Goal: Transaction & Acquisition: Purchase product/service

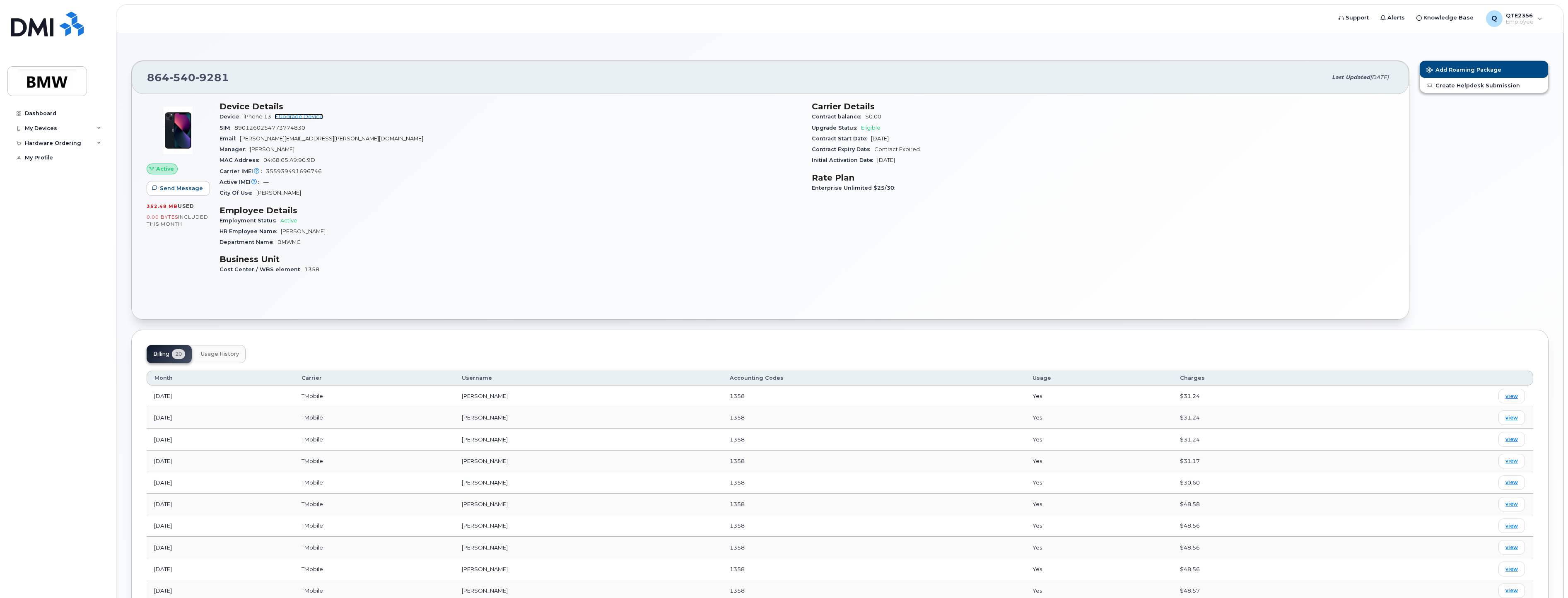
click at [299, 115] on link "+ Upgrade Device" at bounding box center [299, 117] width 49 height 7
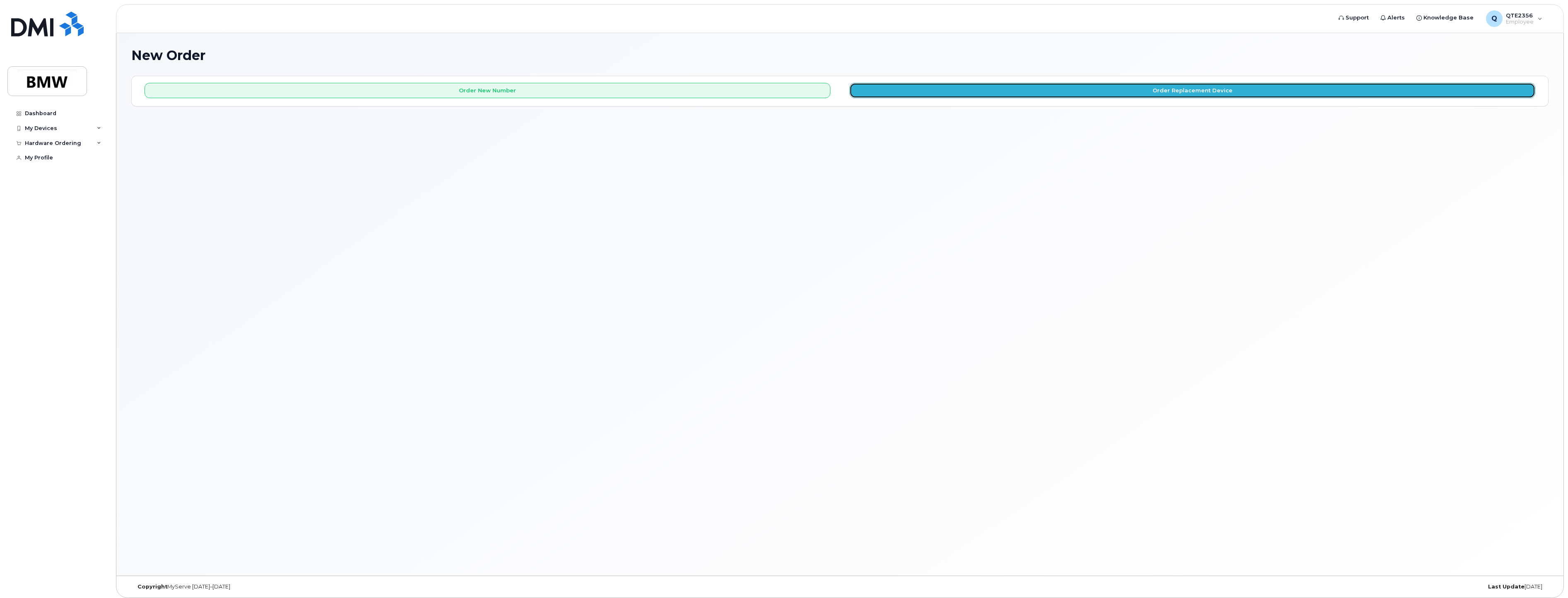
click at [1203, 89] on button "Order Replacement Device" at bounding box center [1192, 90] width 686 height 15
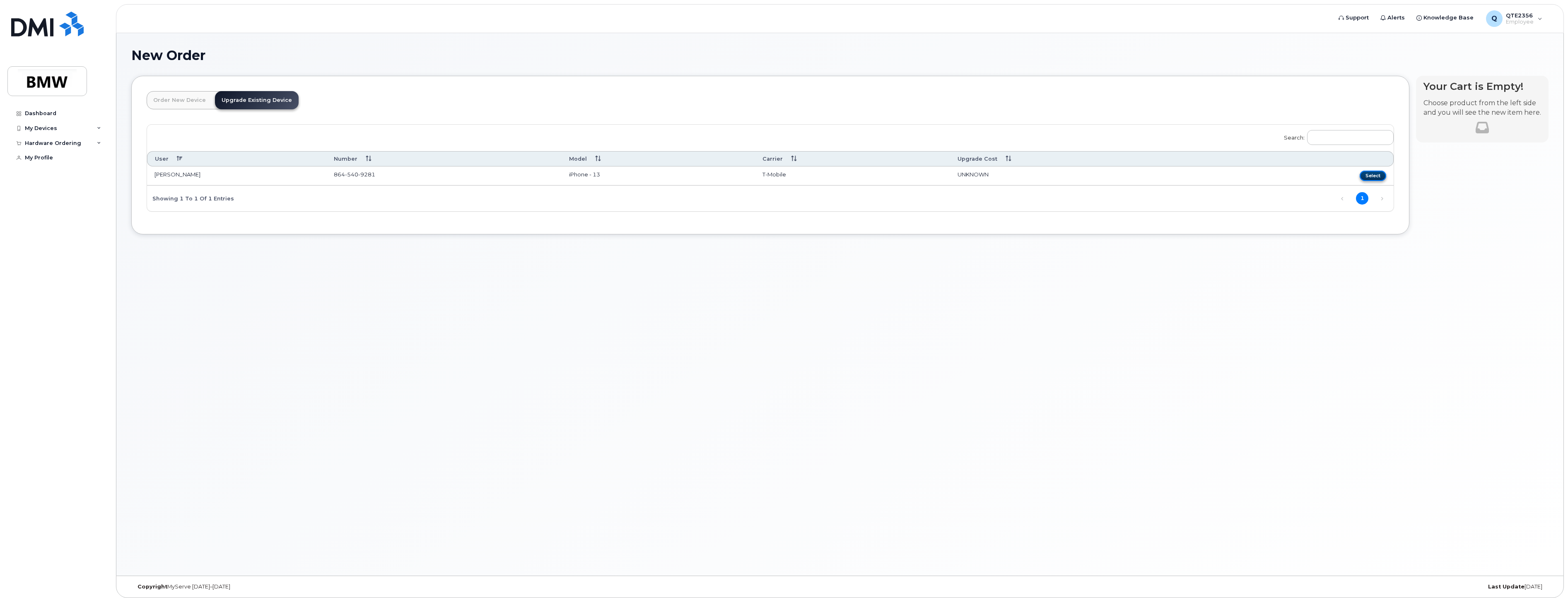
click at [1377, 174] on button "Select" at bounding box center [1372, 175] width 27 height 10
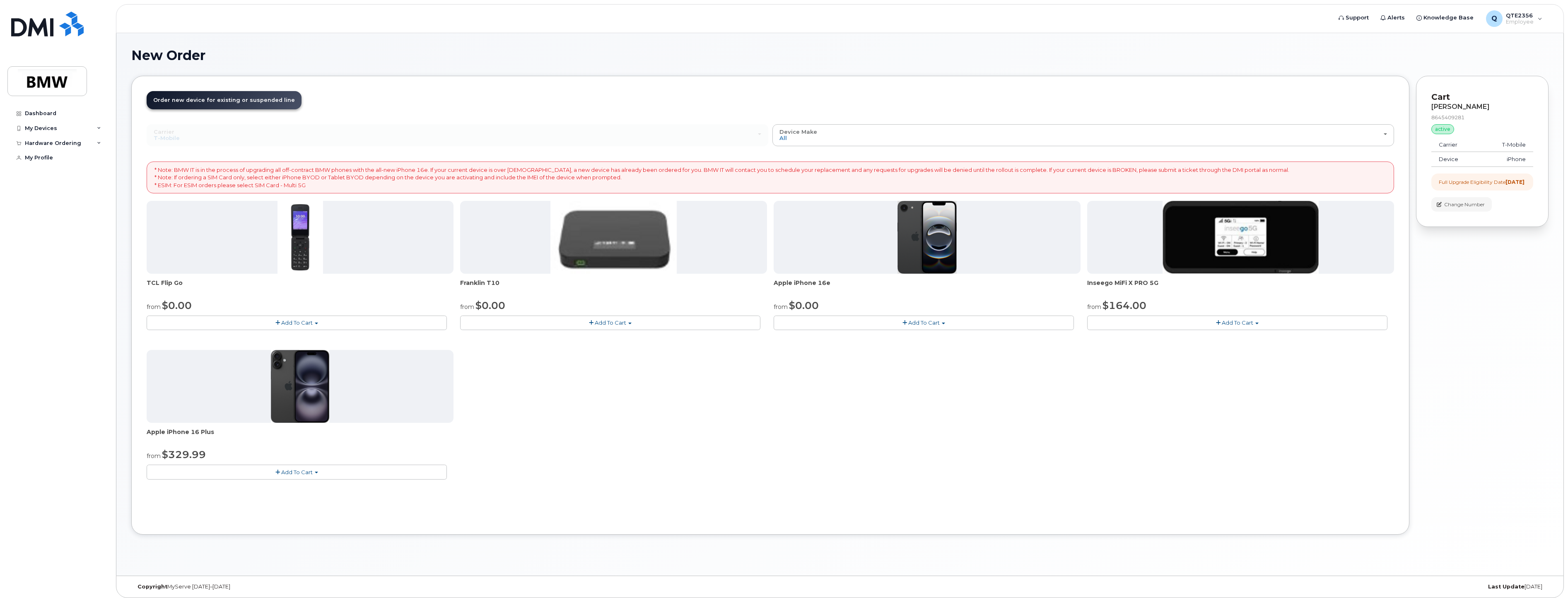
click at [194, 101] on span "Order new device for existing or suspended line" at bounding box center [223, 100] width 141 height 7
click at [196, 99] on span "Order new device for existing or suspended line" at bounding box center [223, 100] width 141 height 7
click at [289, 473] on span "Add To Cart" at bounding box center [296, 472] width 31 height 7
click at [287, 473] on span "Add To Cart" at bounding box center [296, 472] width 31 height 7
click at [946, 323] on button "Add To Cart" at bounding box center [924, 323] width 300 height 14
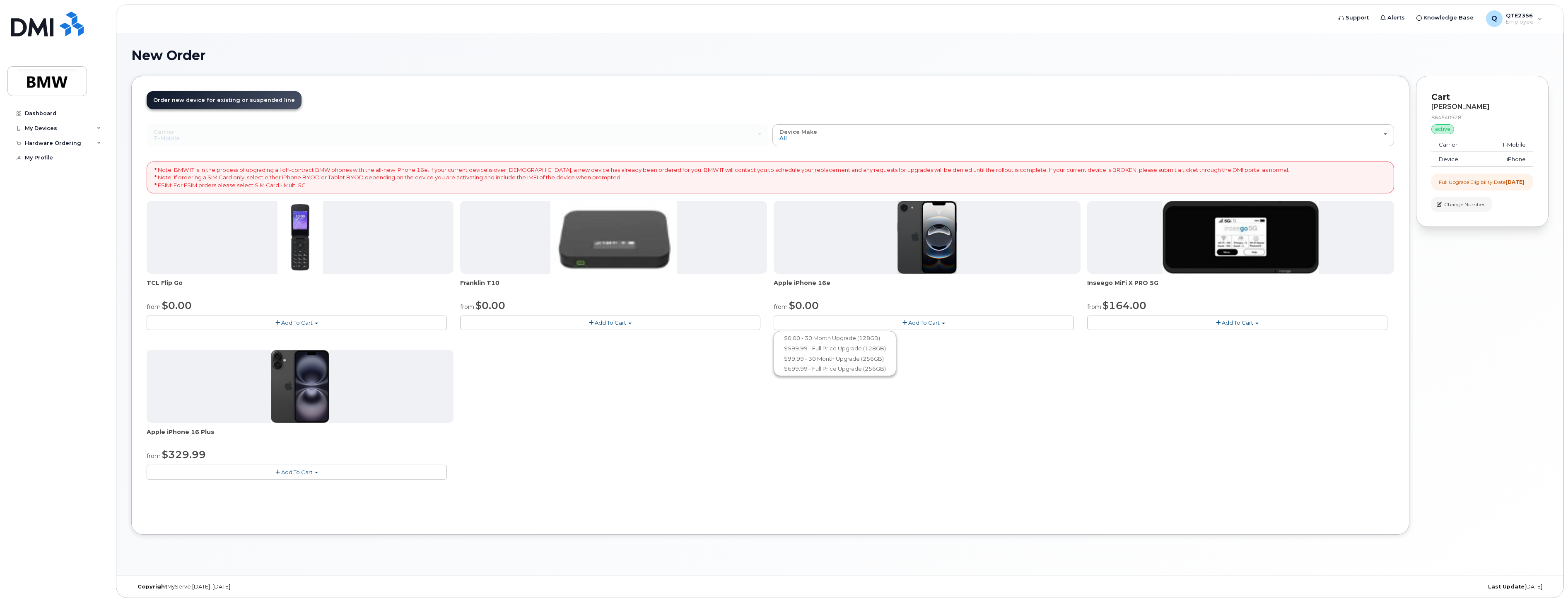
click at [946, 323] on button "Add To Cart" at bounding box center [924, 323] width 300 height 14
click at [280, 470] on span "button" at bounding box center [278, 472] width 4 height 5
click at [241, 486] on link "$329.99 - 30 Month Upgrade (128GB)" at bounding box center [210, 487] width 123 height 10
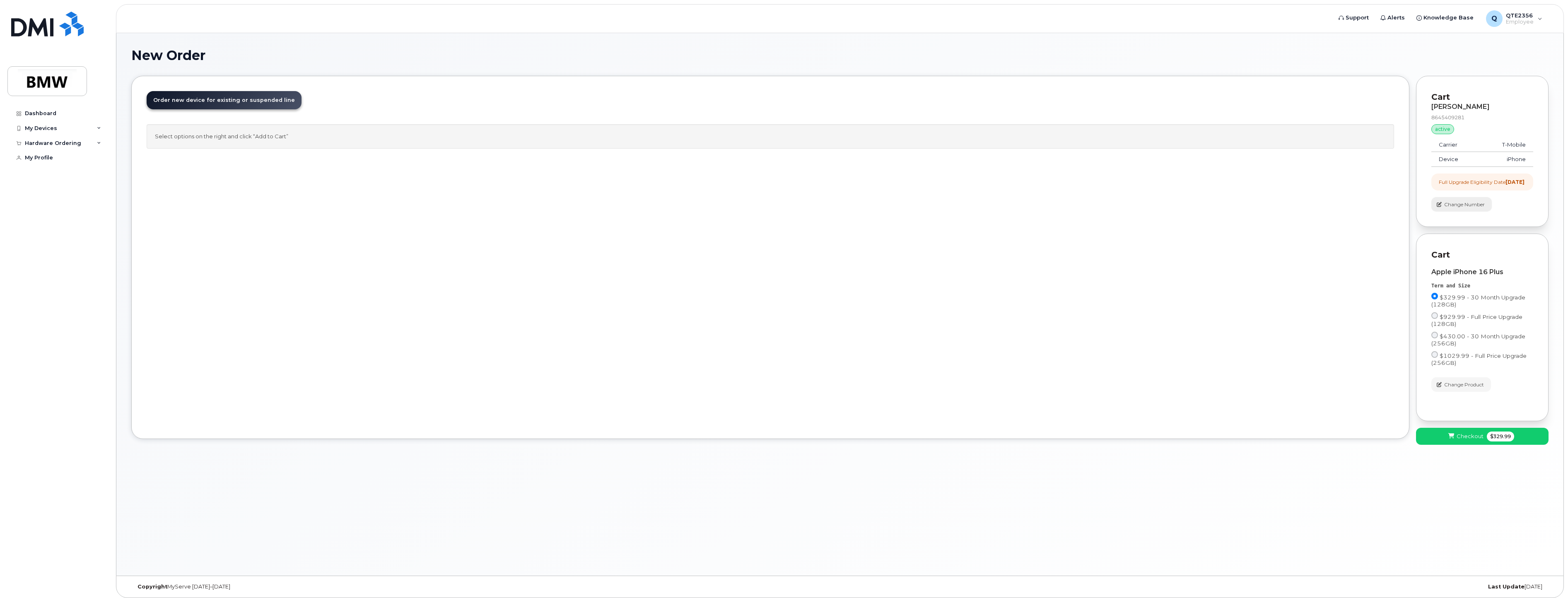
click at [1448, 208] on span "Change Number" at bounding box center [1464, 204] width 41 height 7
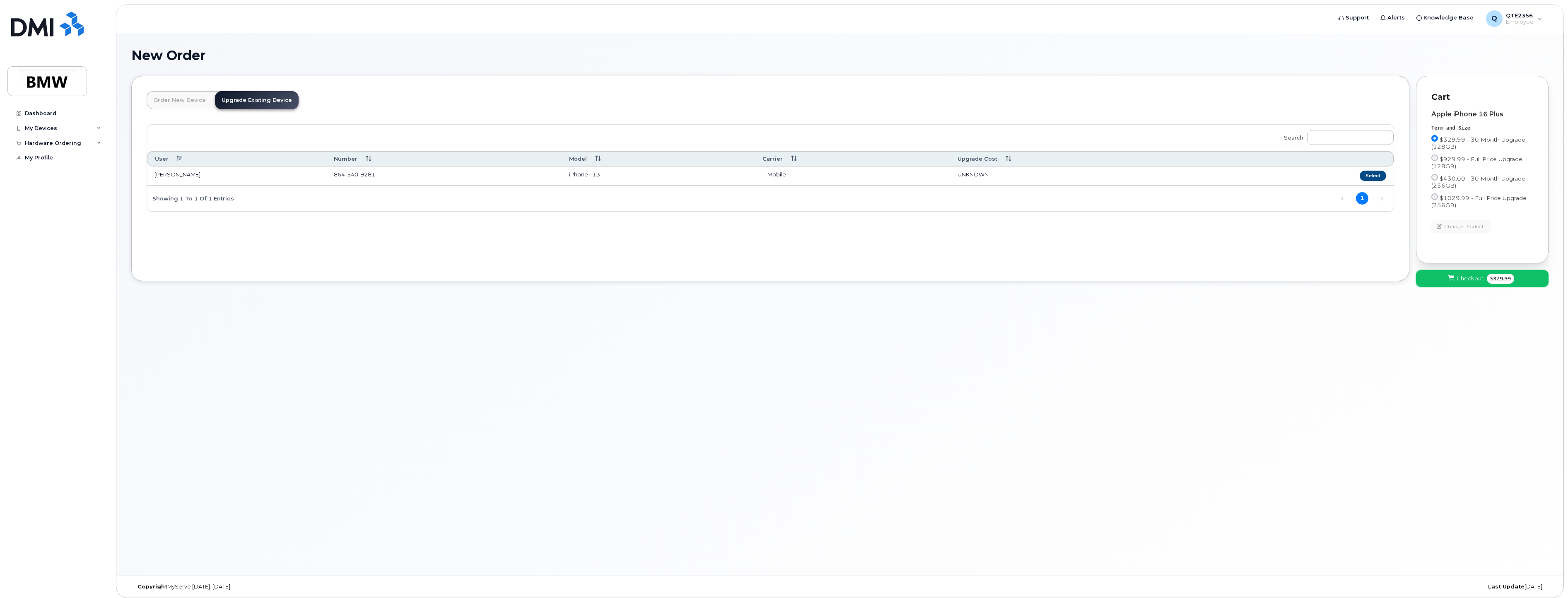
click at [1487, 281] on span "$329.99" at bounding box center [1501, 279] width 28 height 10
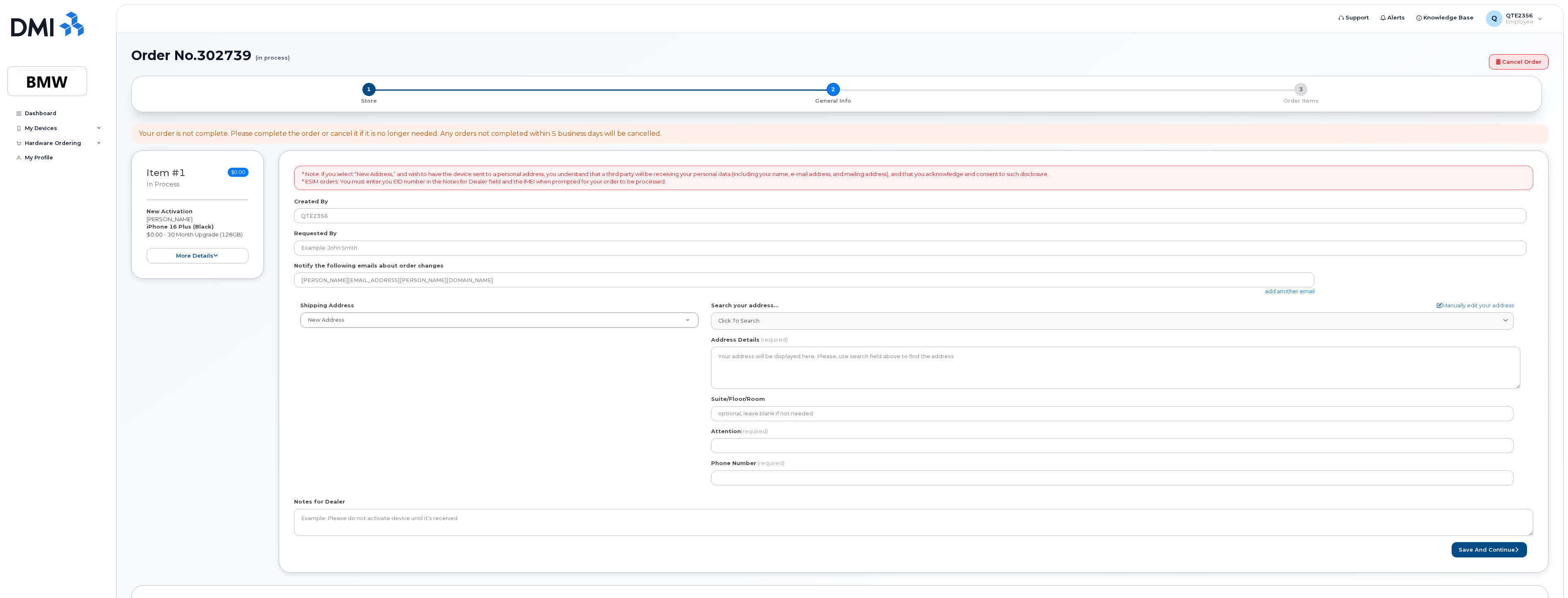
select select
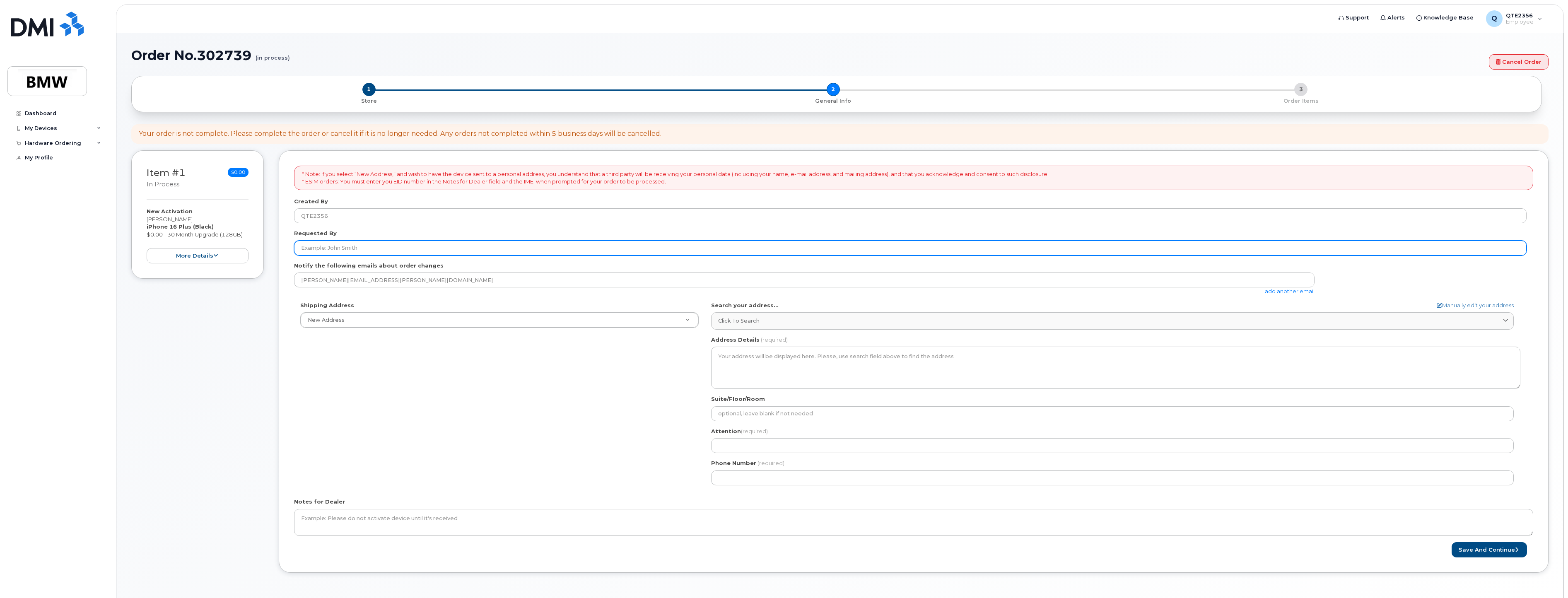
click at [341, 252] on input "Requested By" at bounding box center [910, 248] width 1232 height 15
type input "[PERSON_NAME]"
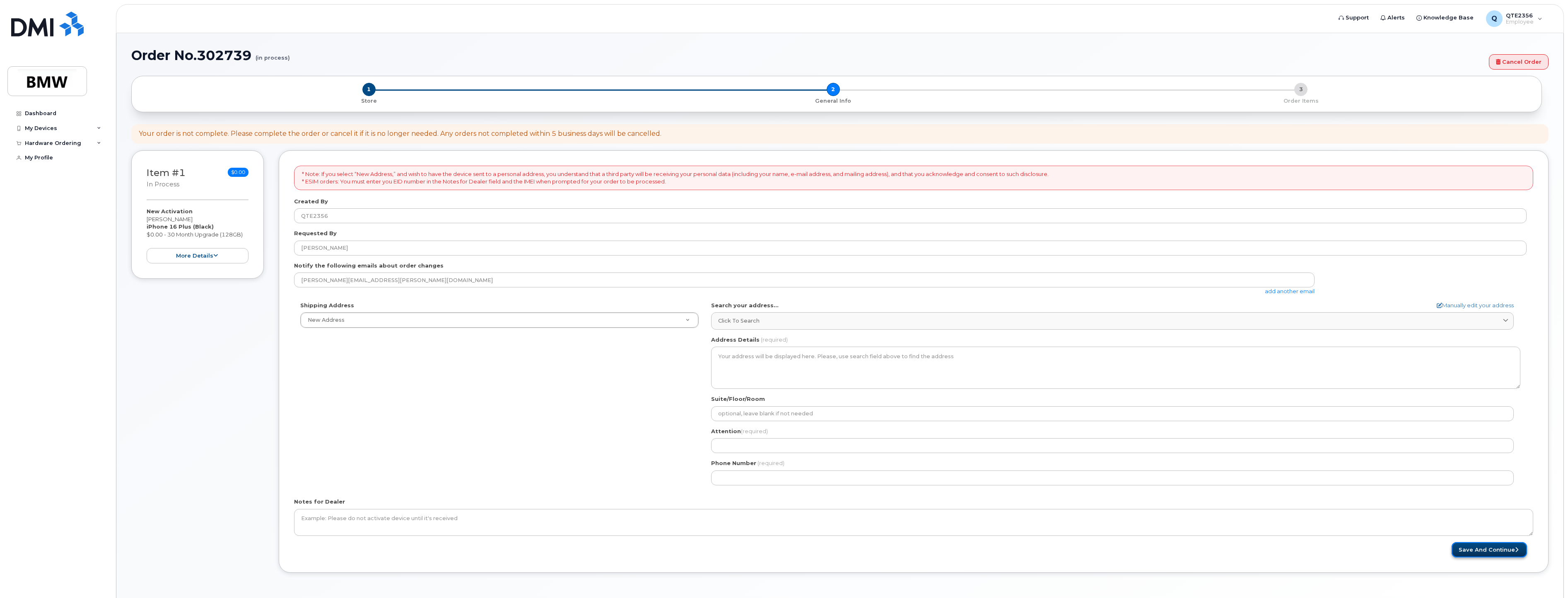
click at [1500, 552] on button "Save and Continue" at bounding box center [1489, 549] width 75 height 15
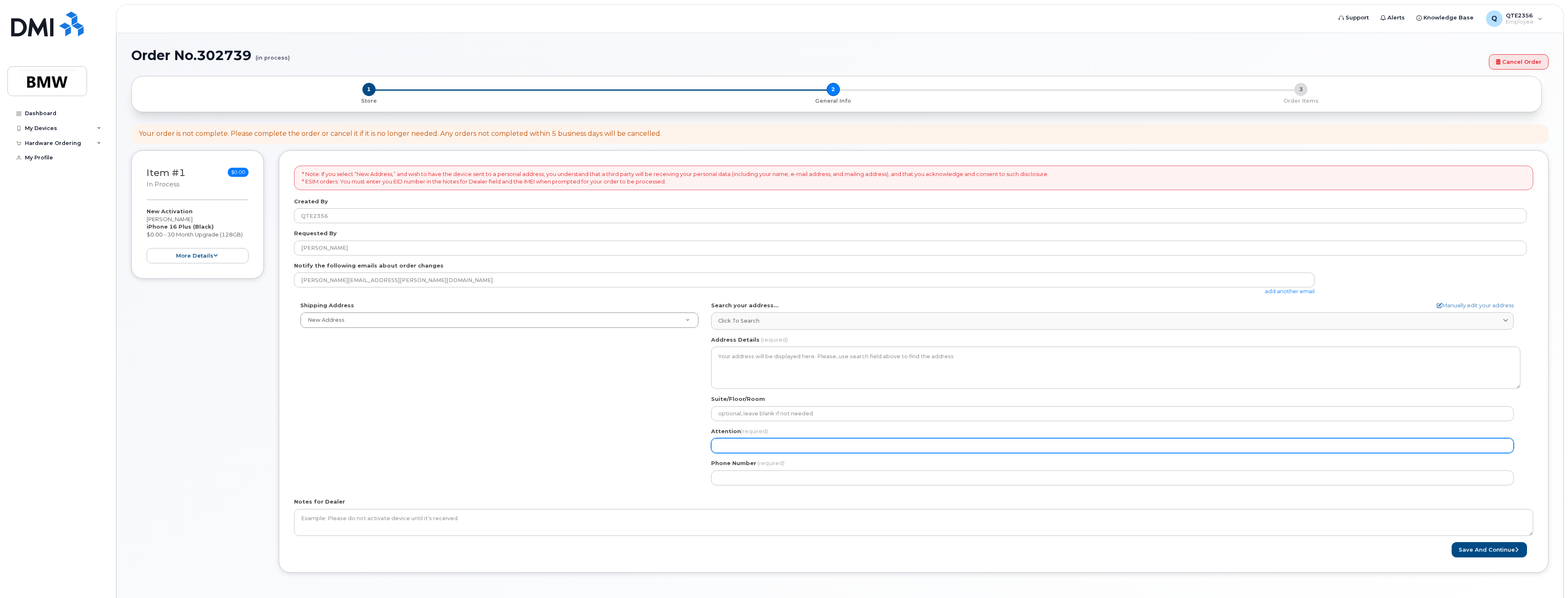
click at [876, 443] on input "Attention (required)" at bounding box center [1112, 445] width 802 height 15
select select
type input "E"
select select
type input "Er"
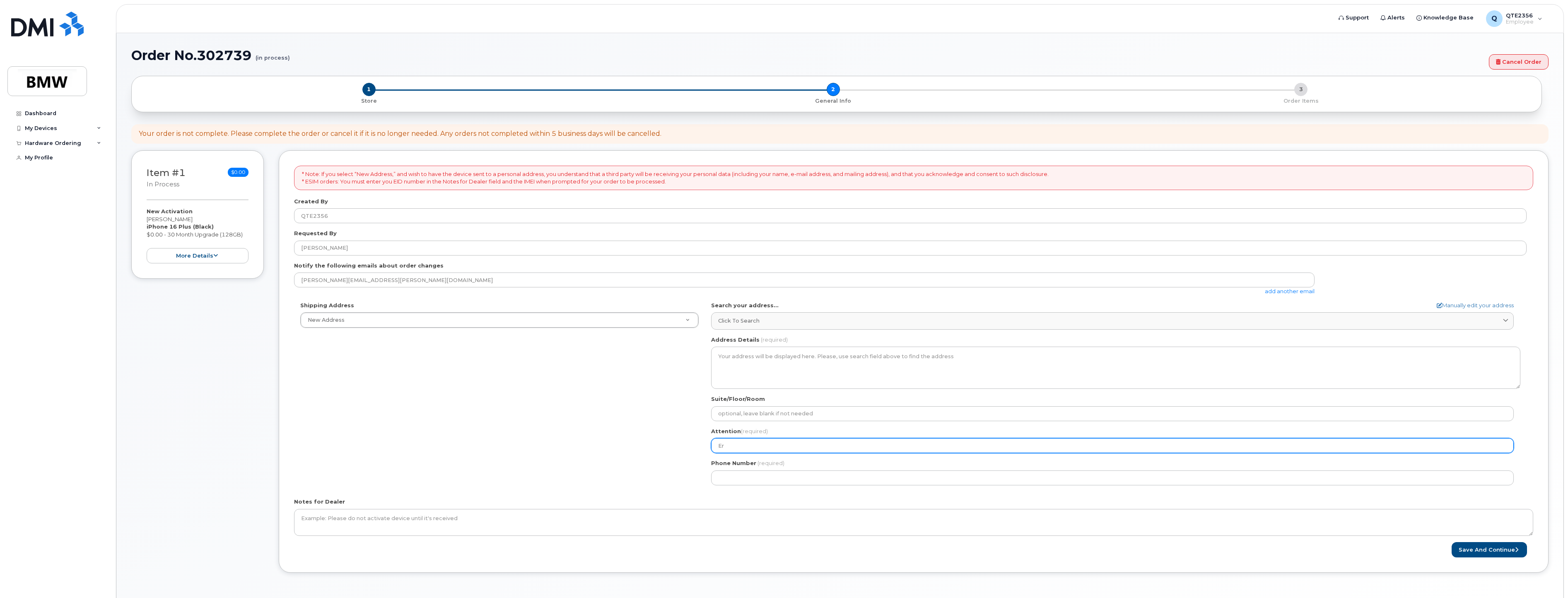
select select
type input "Eri"
select select
type input "Eric"
select select
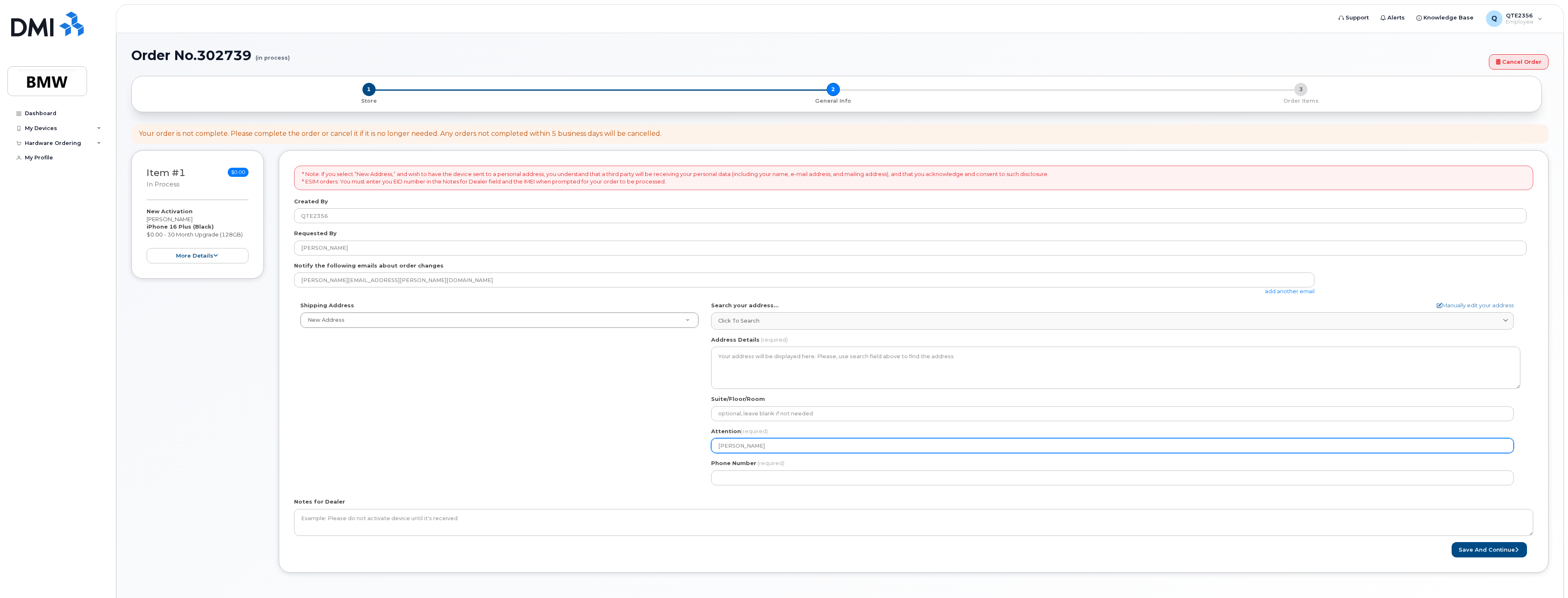
type input "Eric H"
select select
type input "Eric Ha"
select select
type input "Eric Hag"
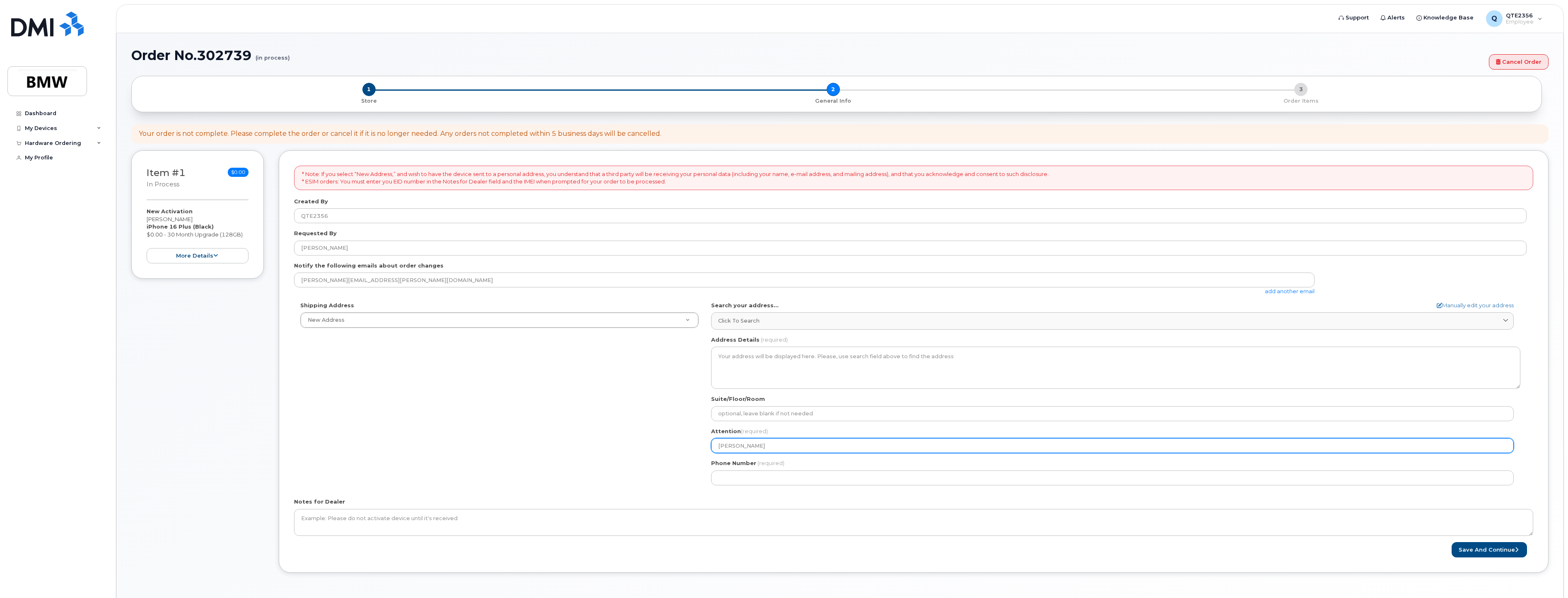
select select
type input "Eric Hage"
select select
type input "[PERSON_NAME]"
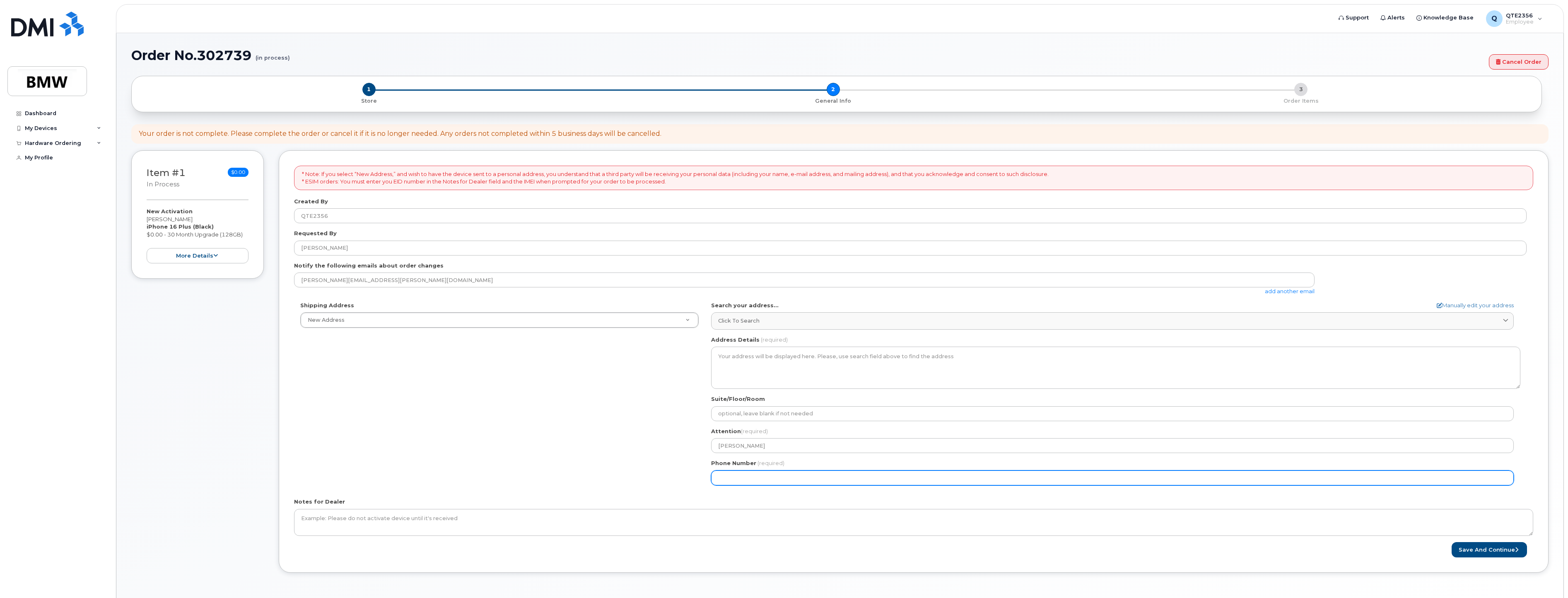
click at [862, 479] on input "Phone Number" at bounding box center [1112, 478] width 802 height 15
click at [721, 478] on input "Phone Number" at bounding box center [1112, 478] width 802 height 15
type input "864540928"
select select
type input "8645409281"
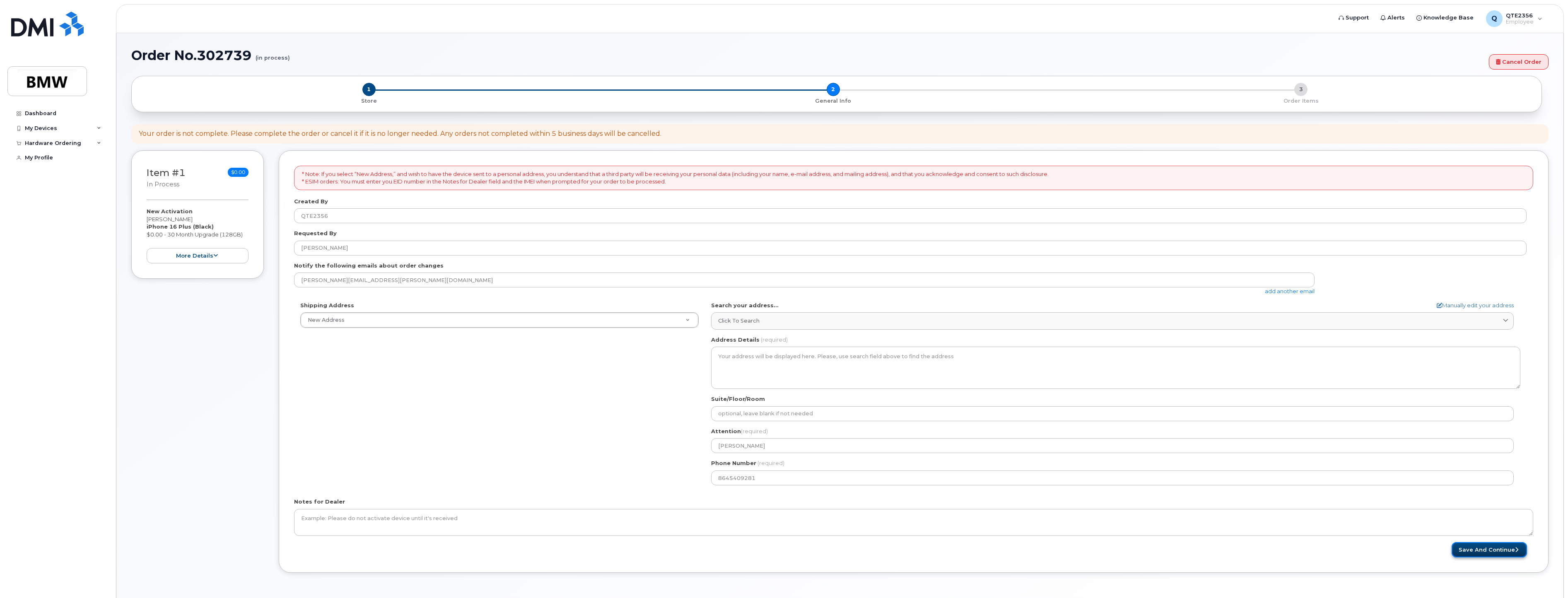
click at [1488, 547] on button "Save and Continue" at bounding box center [1489, 549] width 75 height 15
click at [1490, 552] on button "Save and Continue" at bounding box center [1489, 549] width 75 height 15
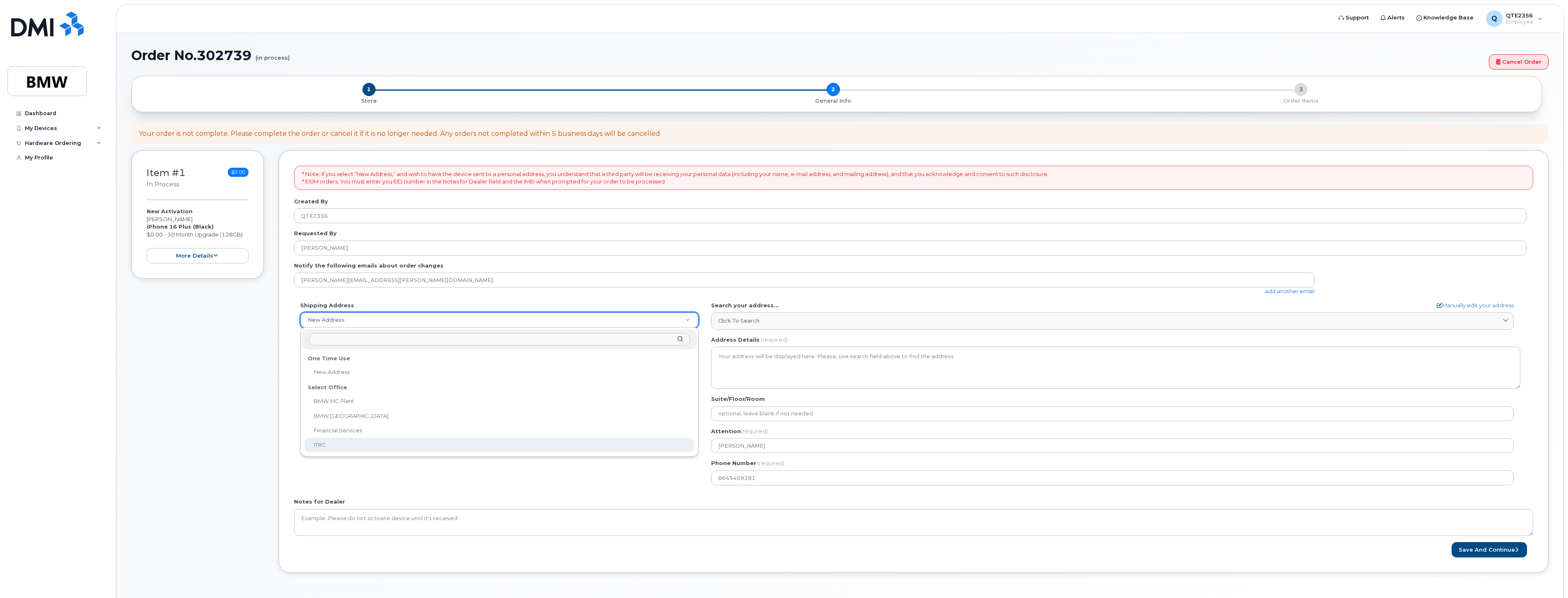
select select
type textarea "2 Research Dr GREENVILLE SC 29607-5257 UNITED STATES Greenville South Carolina …"
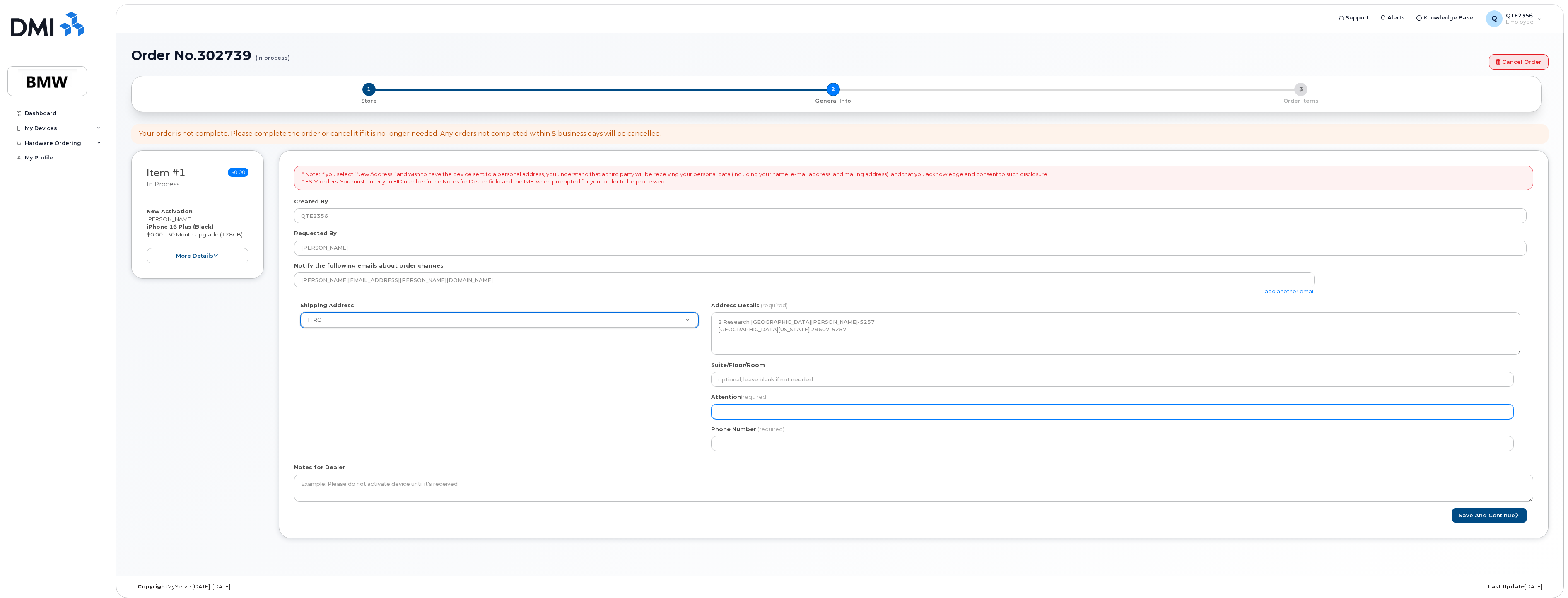
click at [752, 412] on input "Attention (required)" at bounding box center [1112, 411] width 802 height 15
select select
type input "E"
select select
type input "Er"
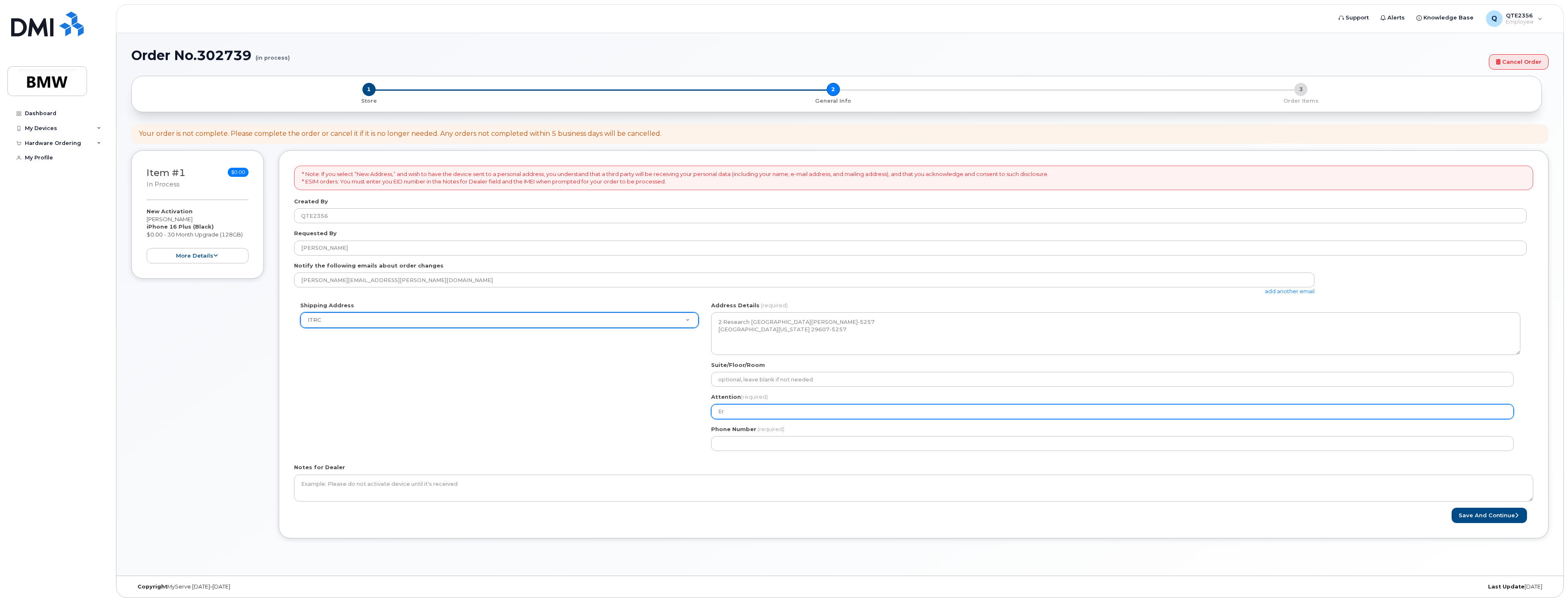
select select
type input "Eri"
select select
type input "Eric"
select select
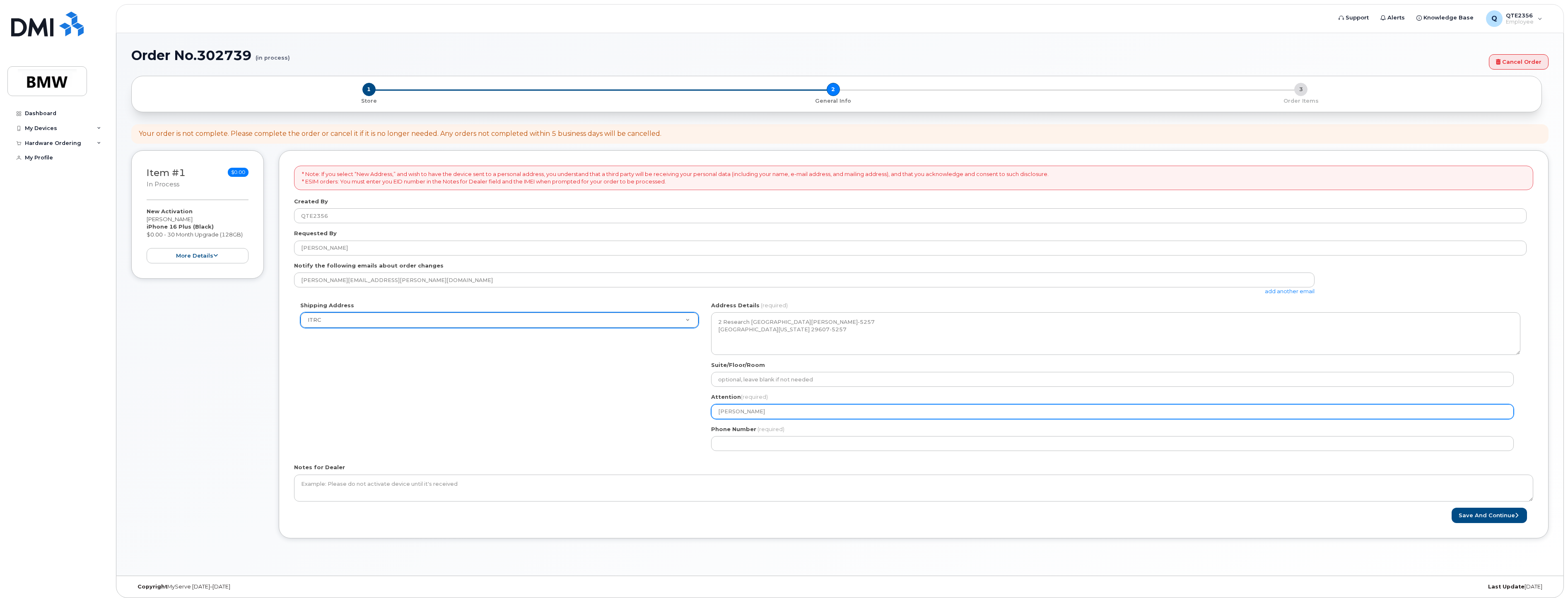
type input "Eric H"
select select
type input "Eric Ha"
select select
type input "Eric Hag"
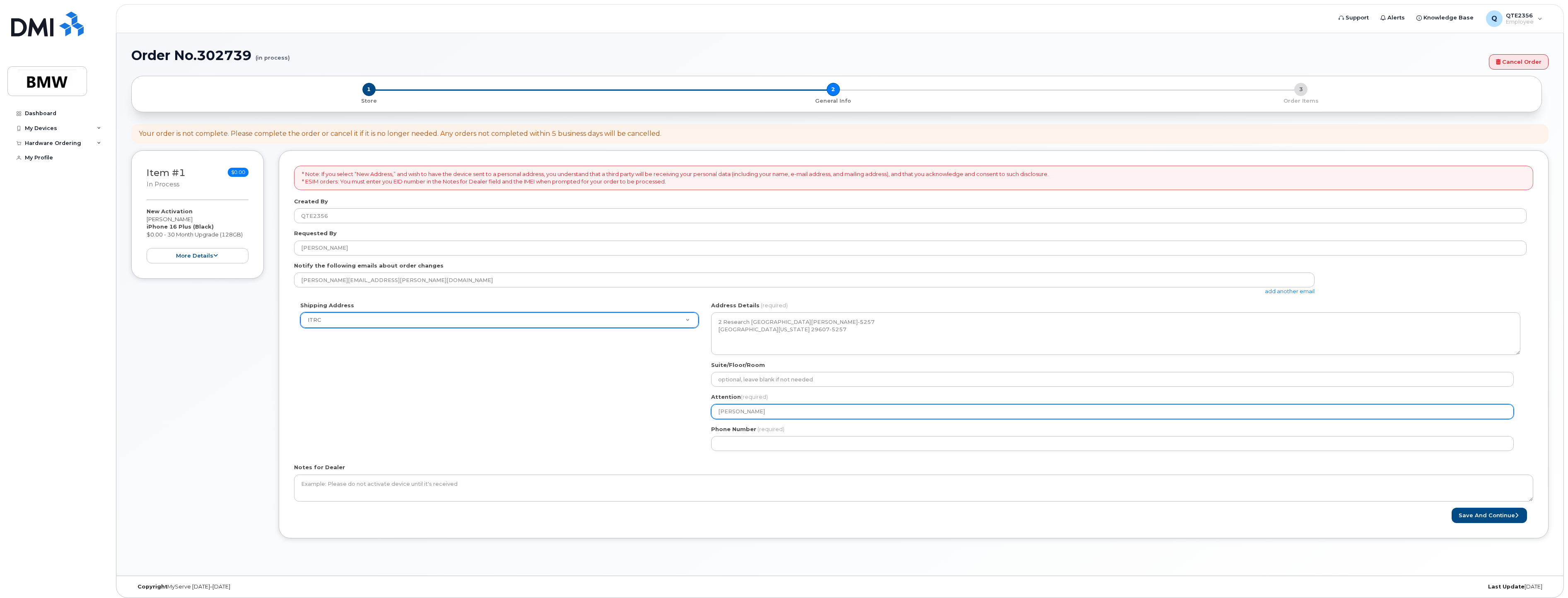
select select
type input "Eric Hage"
select select
type input "[PERSON_NAME]"
select select
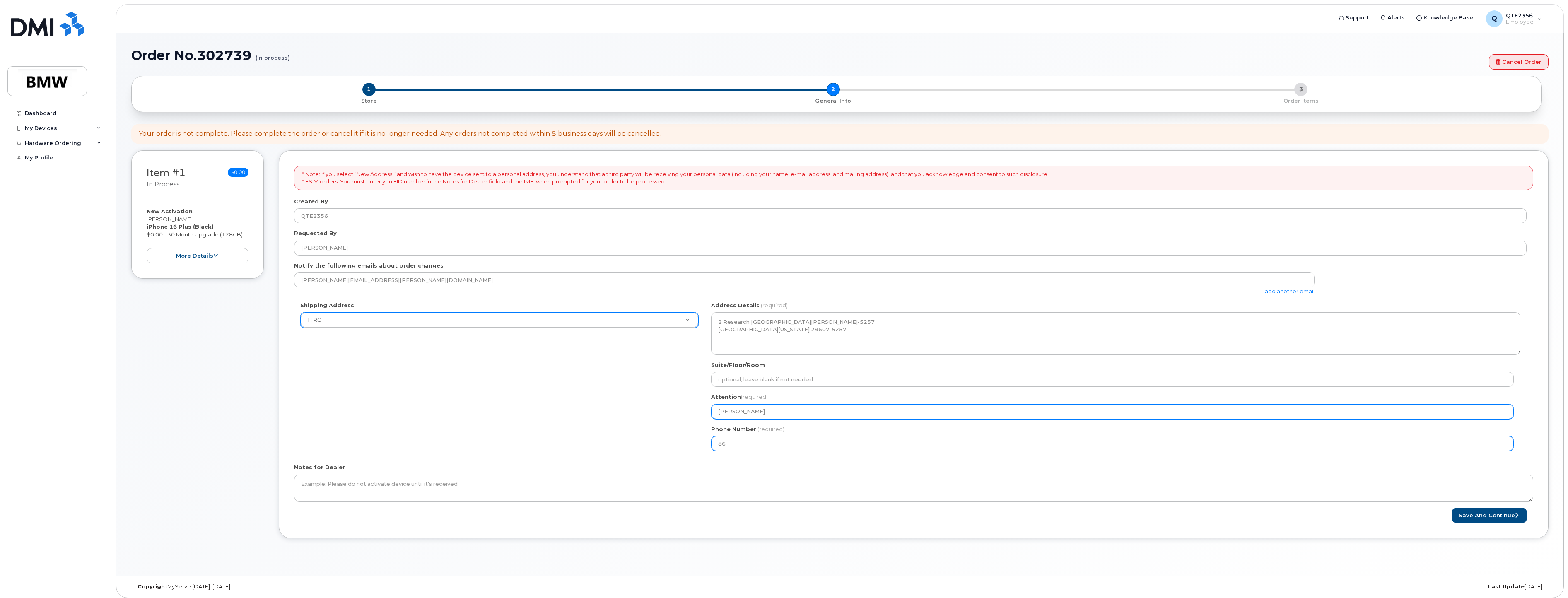
type input "864"
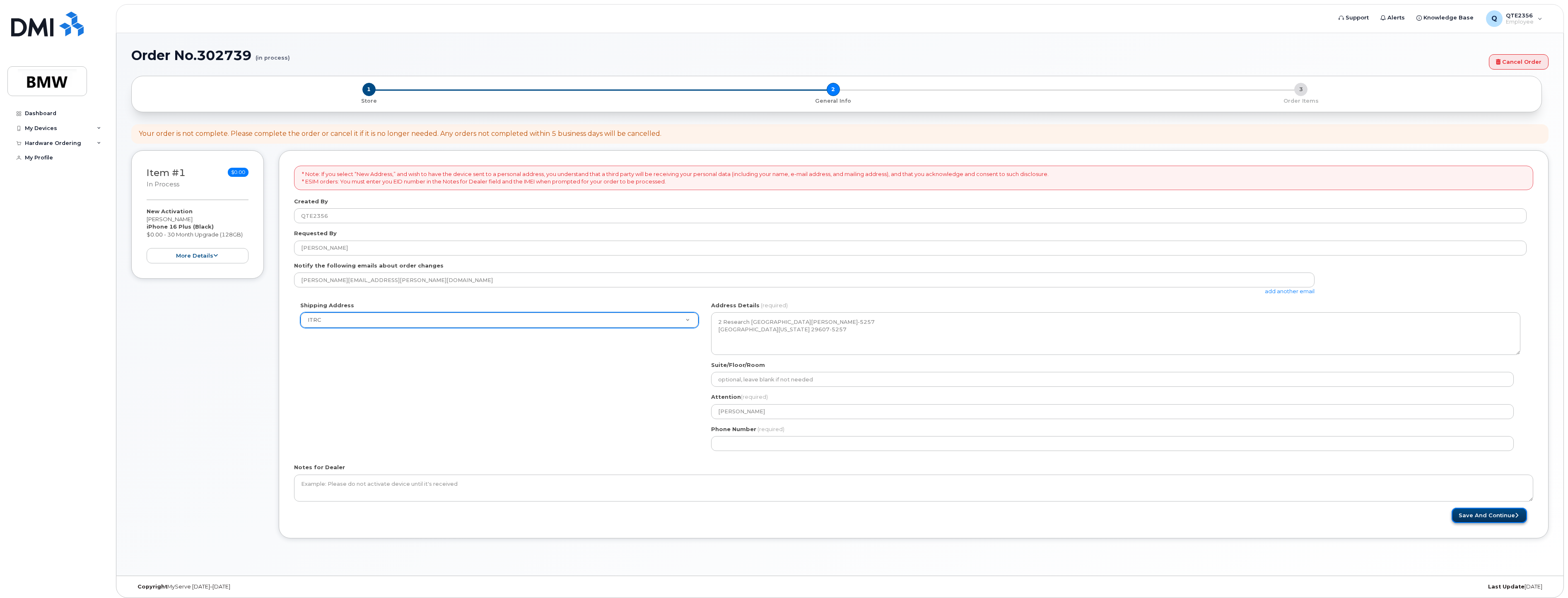
click at [1477, 514] on button "Save and Continue" at bounding box center [1489, 515] width 75 height 15
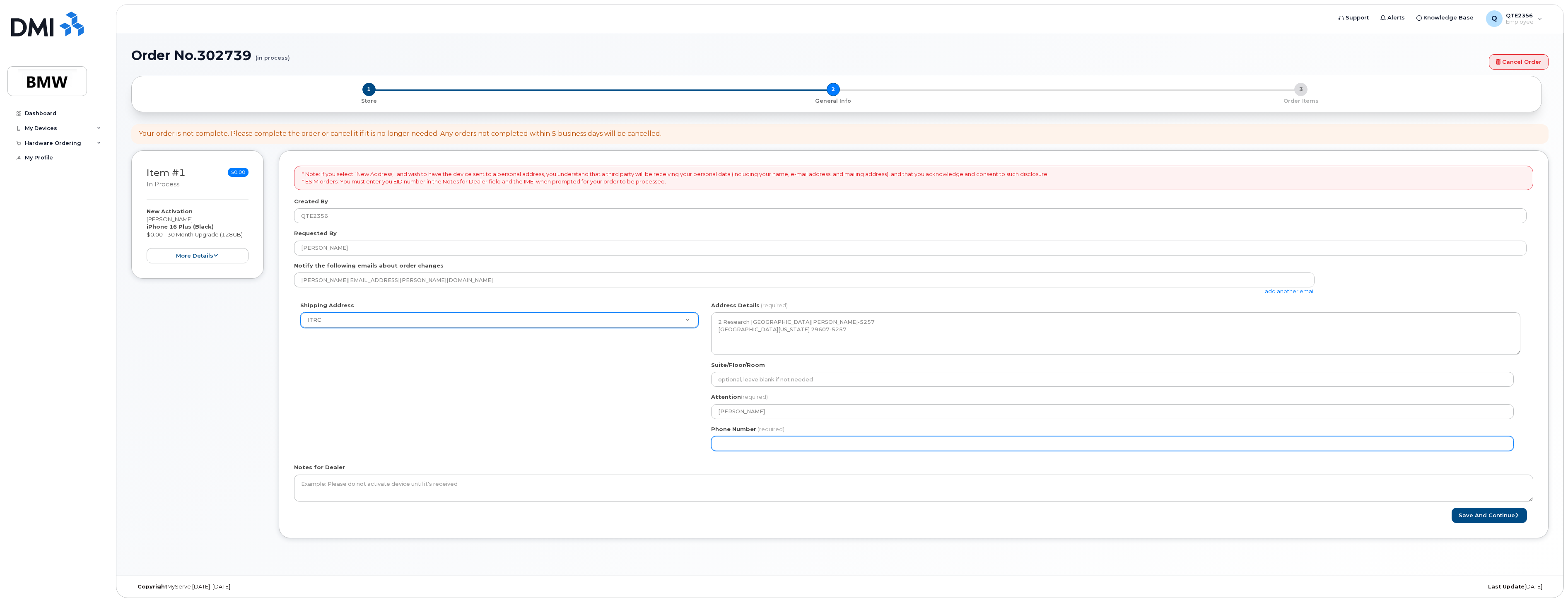
click at [876, 447] on input "Phone Number" at bounding box center [1112, 443] width 802 height 15
click at [718, 446] on input "Phone Number" at bounding box center [1112, 443] width 802 height 15
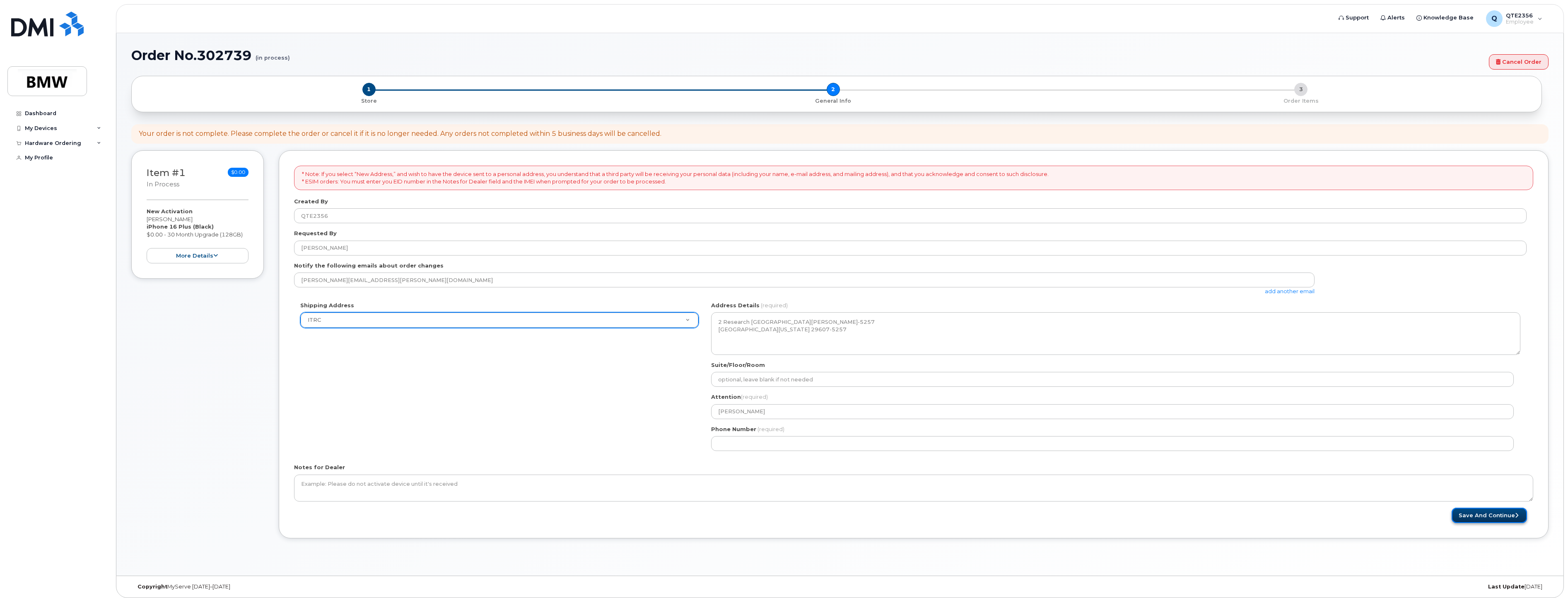
click at [1472, 512] on button "Save and Continue" at bounding box center [1489, 515] width 75 height 15
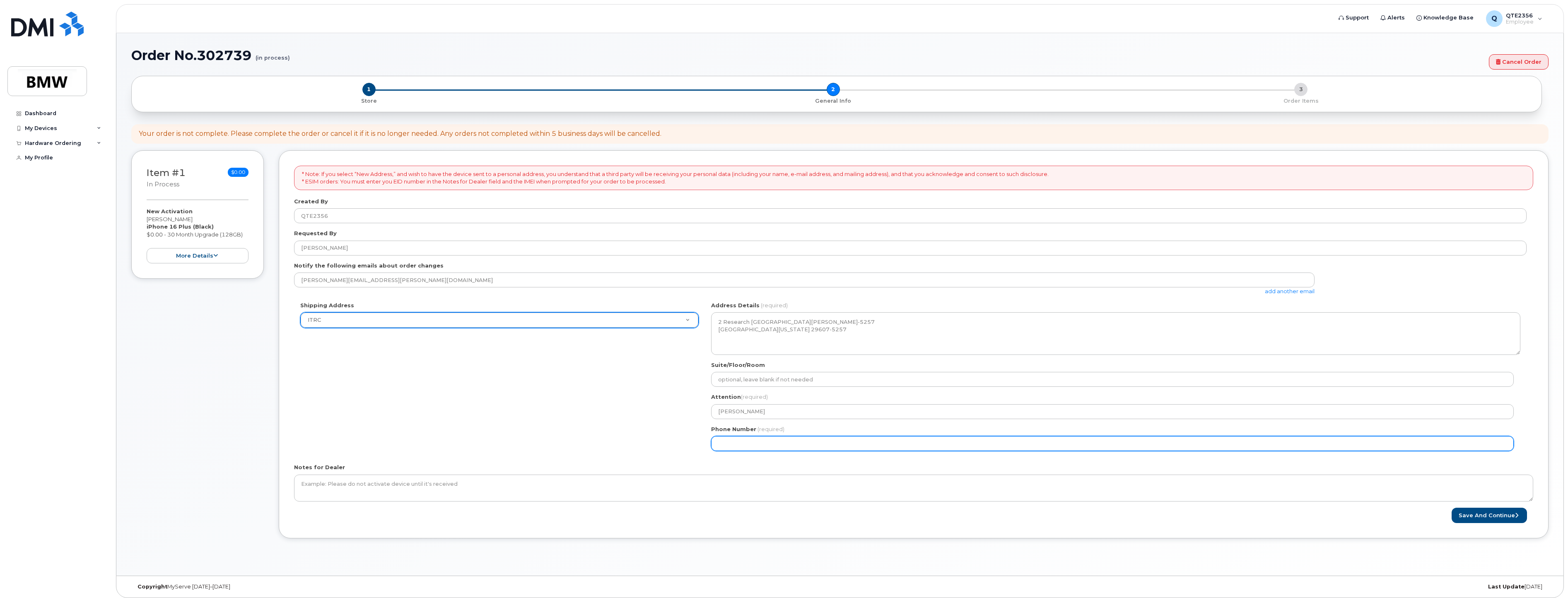
click at [749, 444] on input "Phone Number" at bounding box center [1112, 443] width 802 height 15
click at [737, 443] on input "Phone Number" at bounding box center [1112, 443] width 802 height 15
type input "18645409281"
click at [1493, 516] on button "Save and Continue" at bounding box center [1489, 515] width 75 height 15
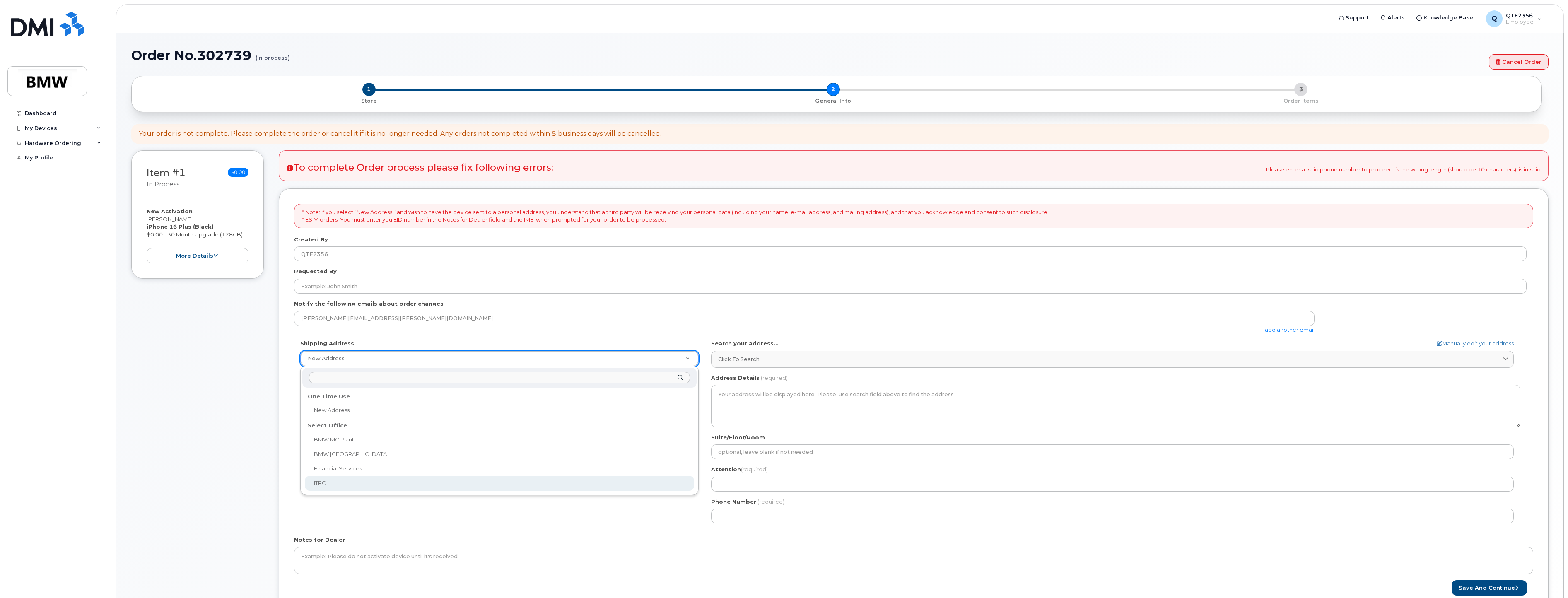
select select
type textarea "2 Research Dr GREENVILLE SC 29607-5257 UNITED STATES Greenville South Carolina …"
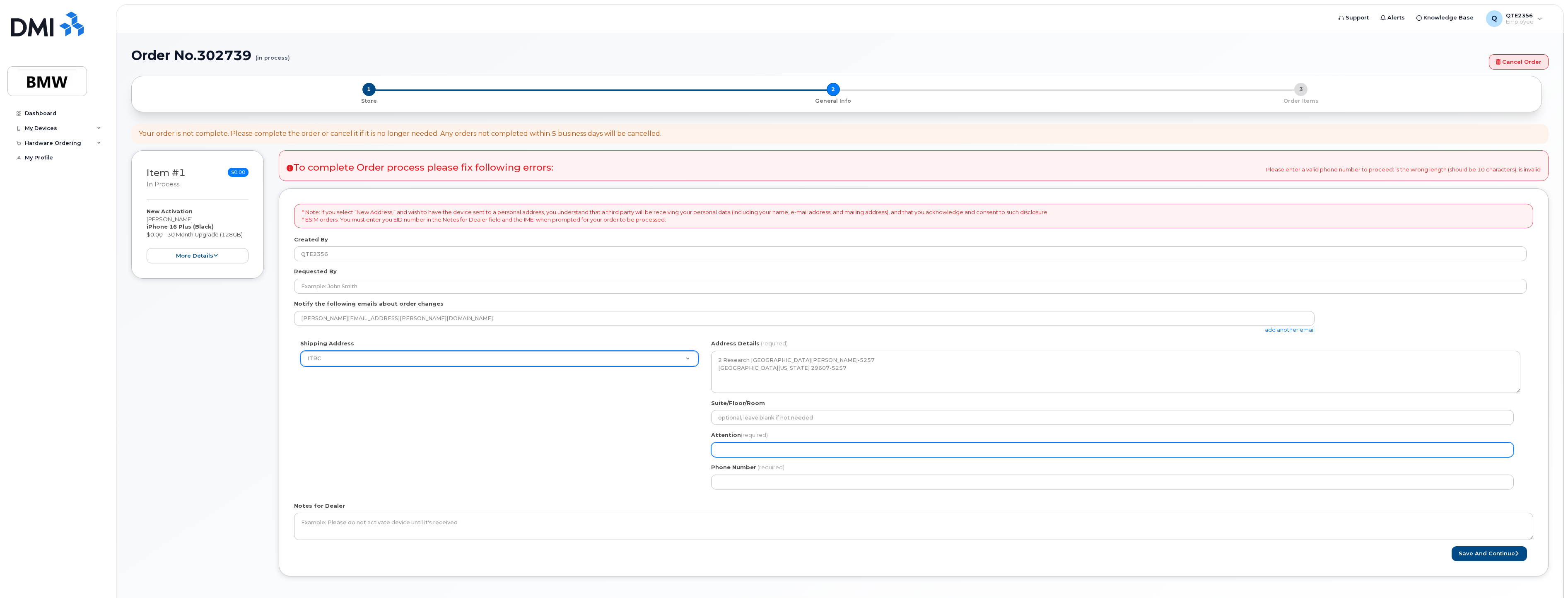
click at [771, 447] on input "Attention (required)" at bounding box center [1112, 449] width 802 height 15
select select
type input "E"
select select
type input "Er"
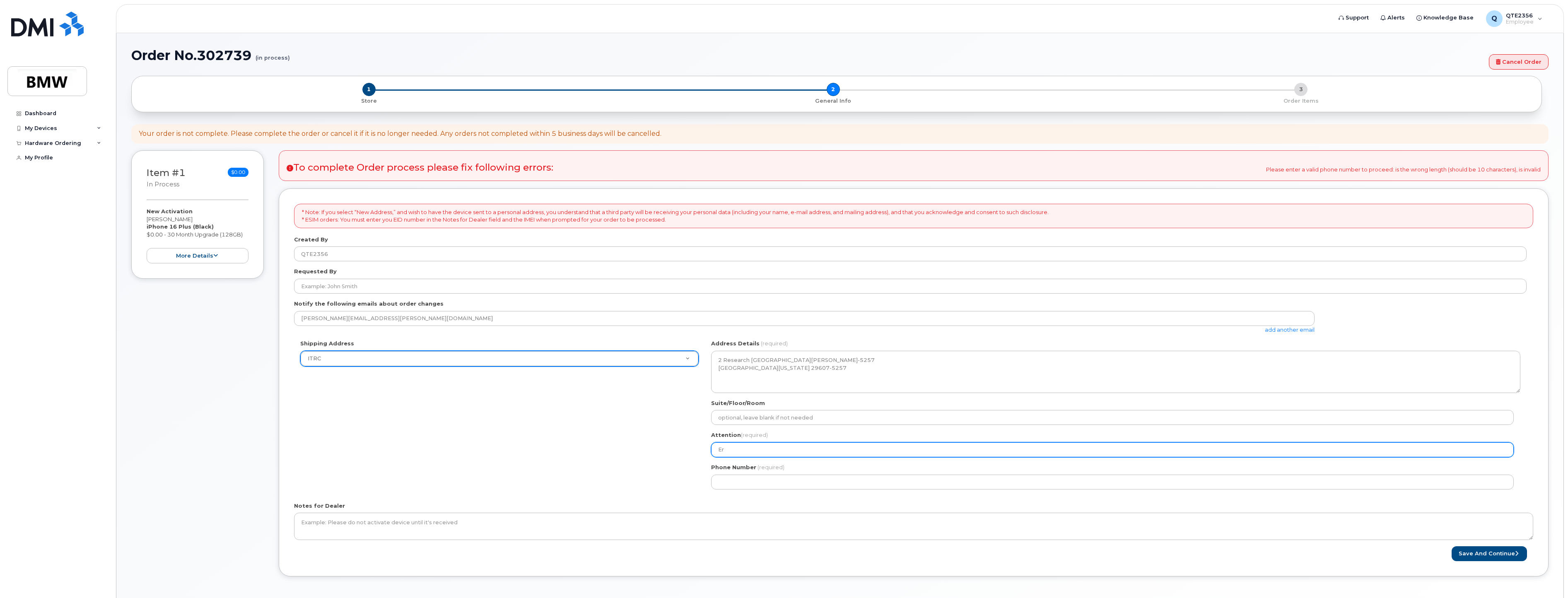
select select
type input "Eri"
select select
type input "Eric"
select select
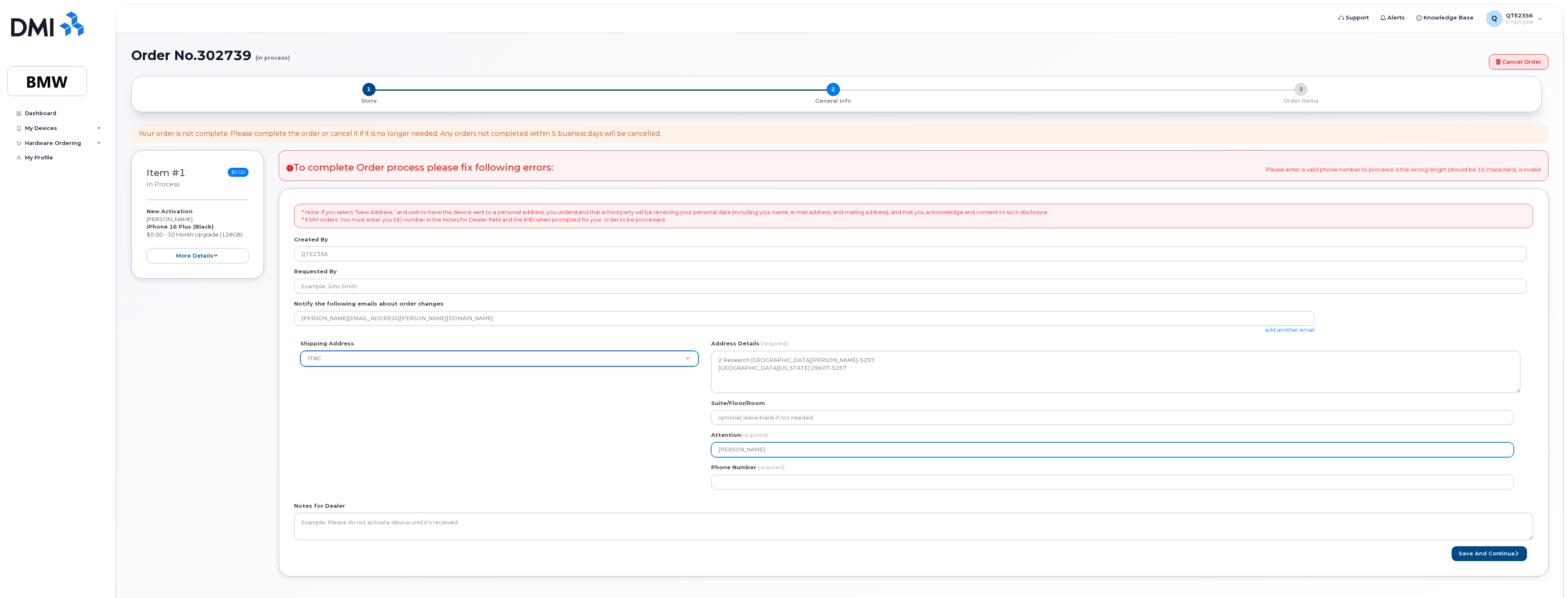
type input "Eric H"
select select
type input "Eric Ha"
select select
type input "Eric Hag"
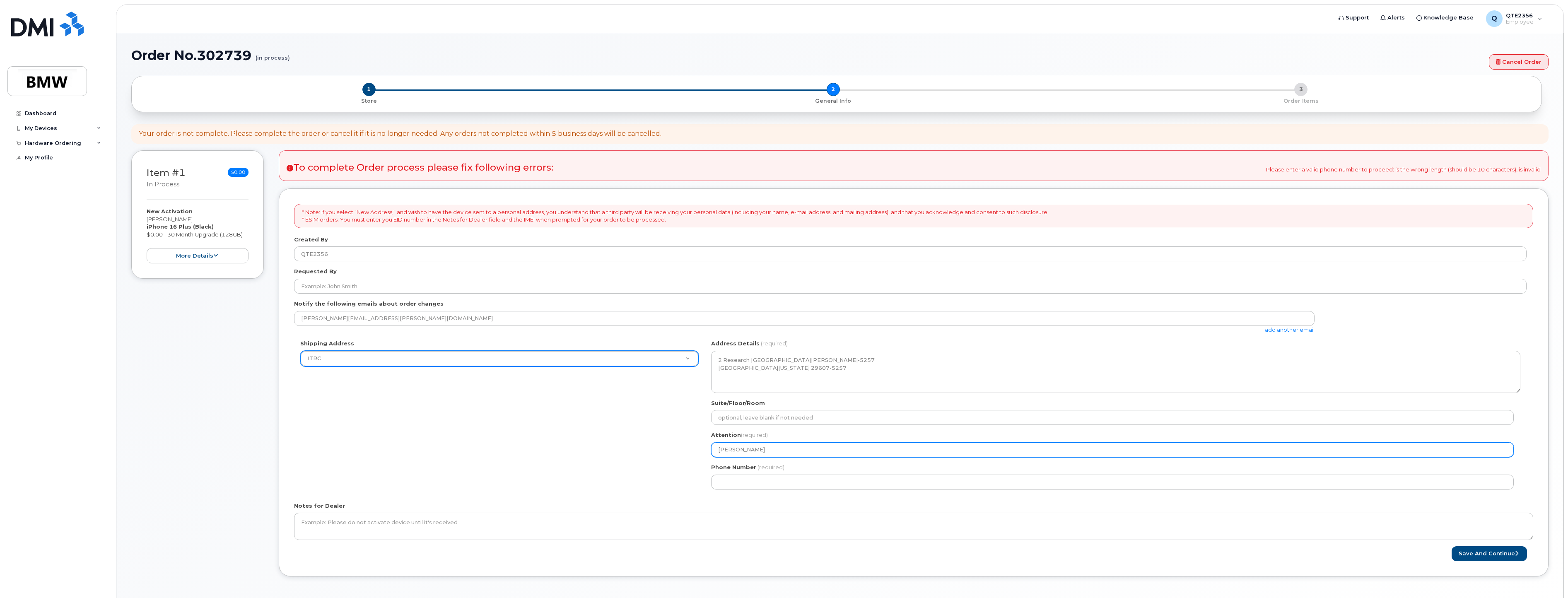
select select
type input "Eric Hage"
select select
type input "[PERSON_NAME]"
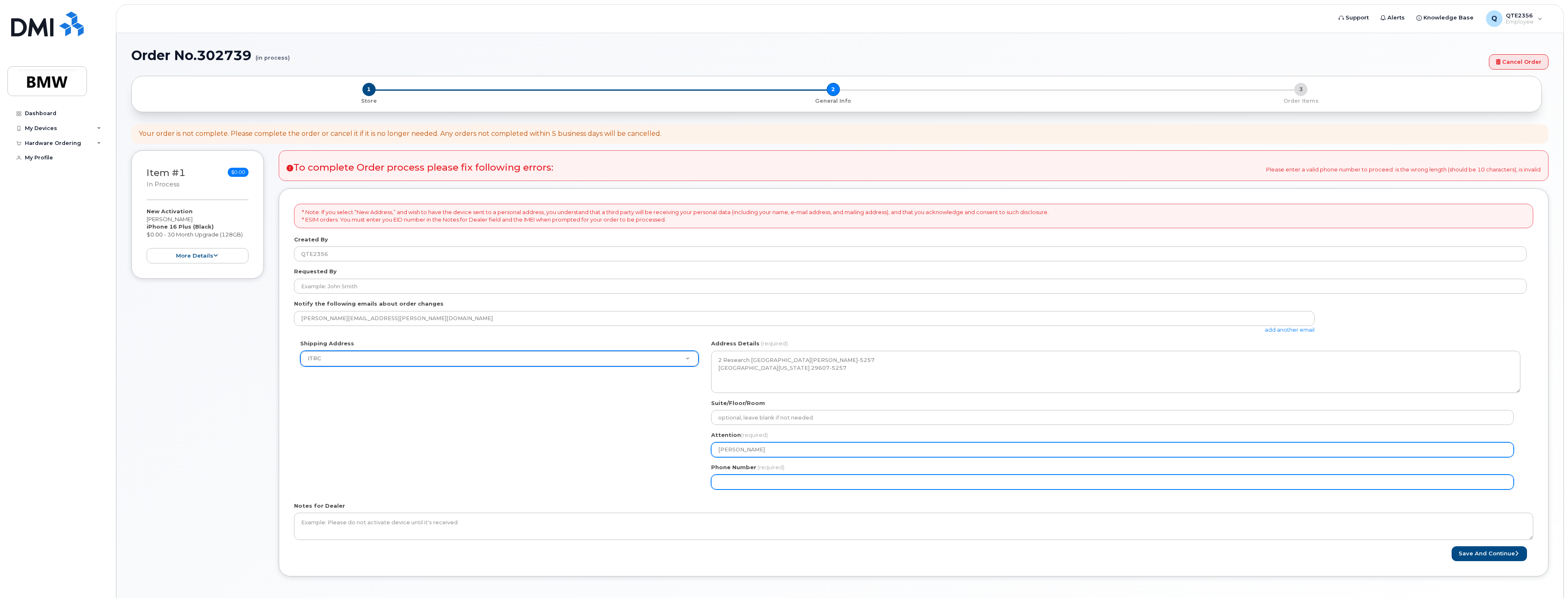
select select
type input "864540928"
select select
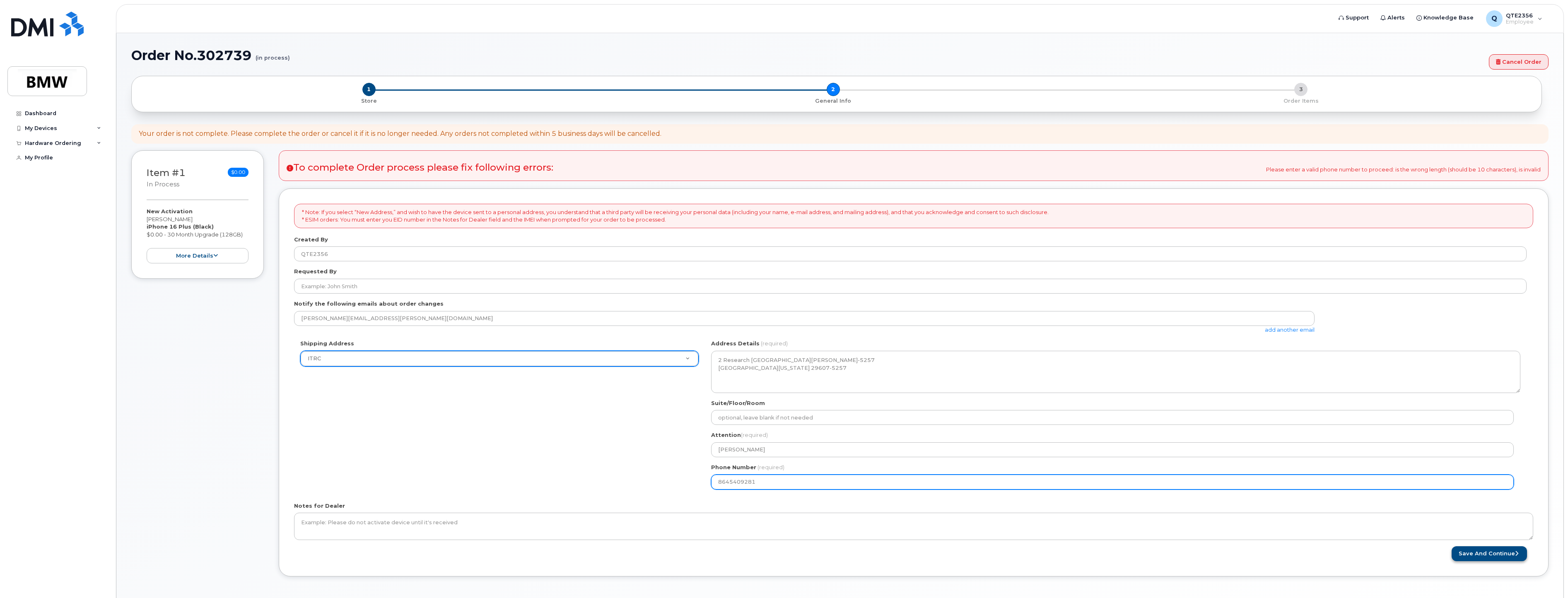
type input "8645409281"
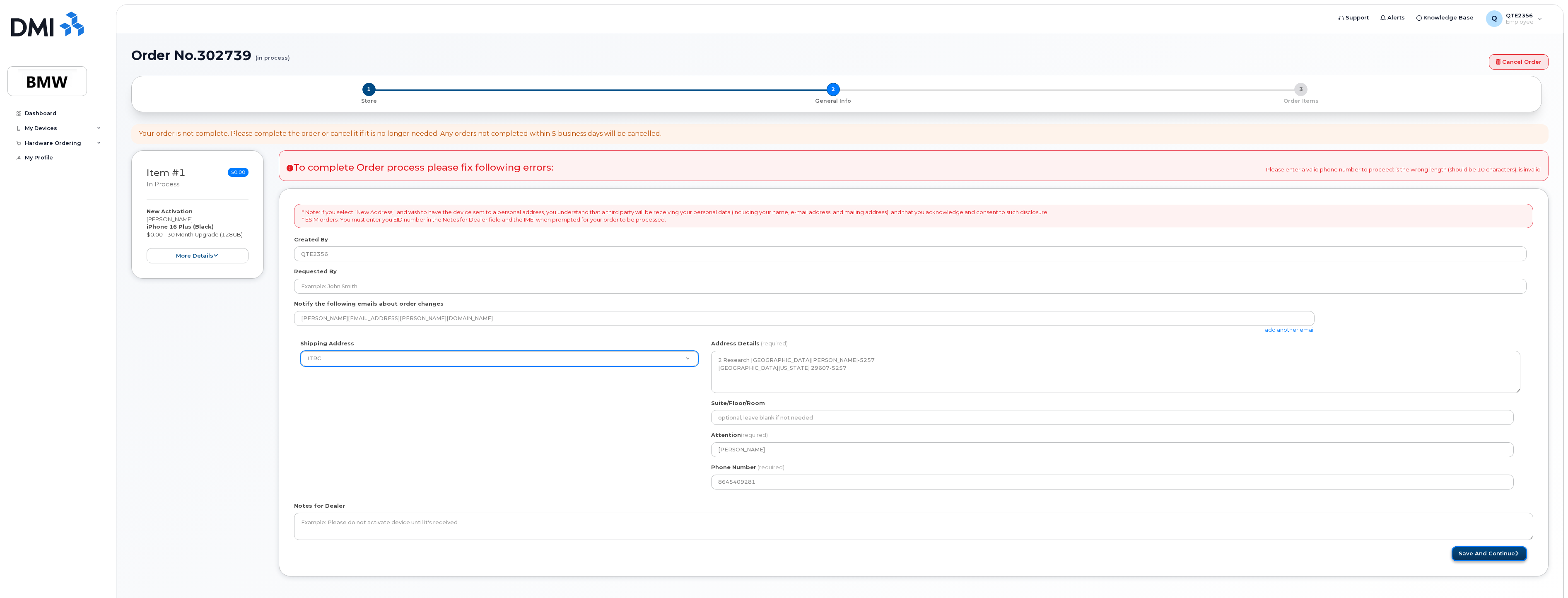
click at [1505, 557] on button "Save and Continue" at bounding box center [1489, 553] width 75 height 15
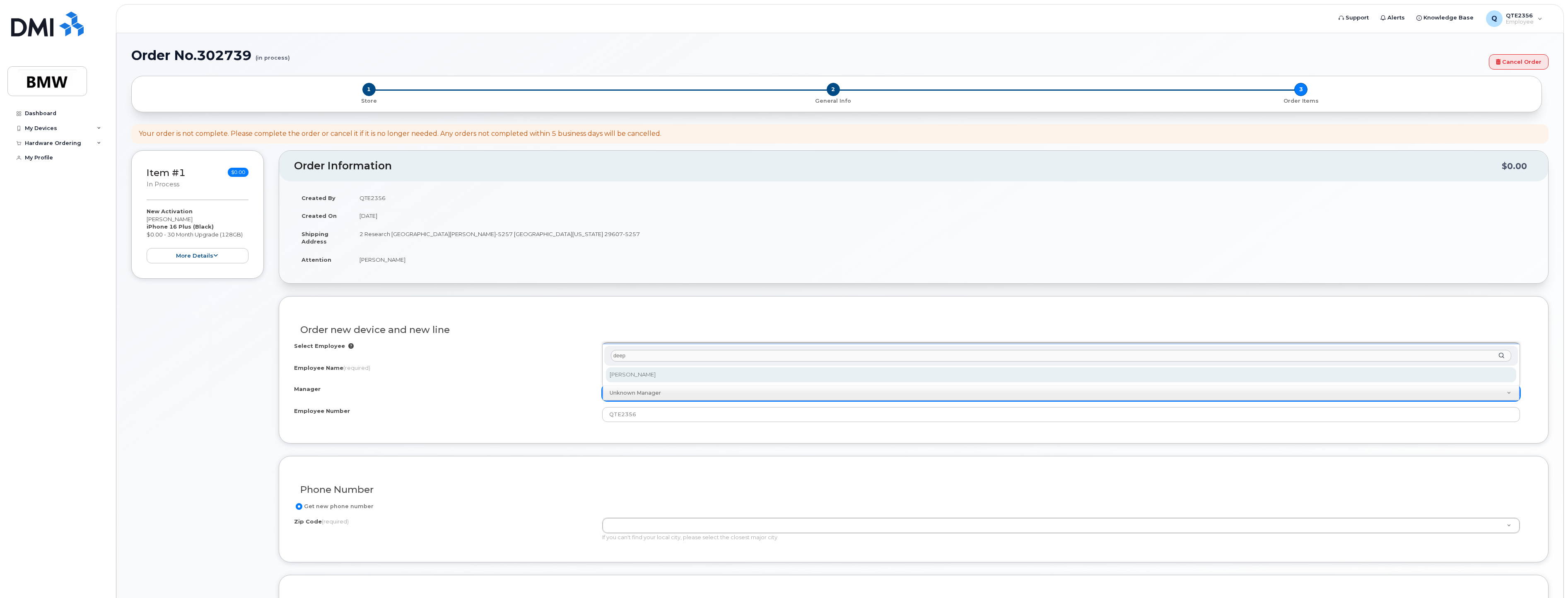
type input "deep"
select select "1901448"
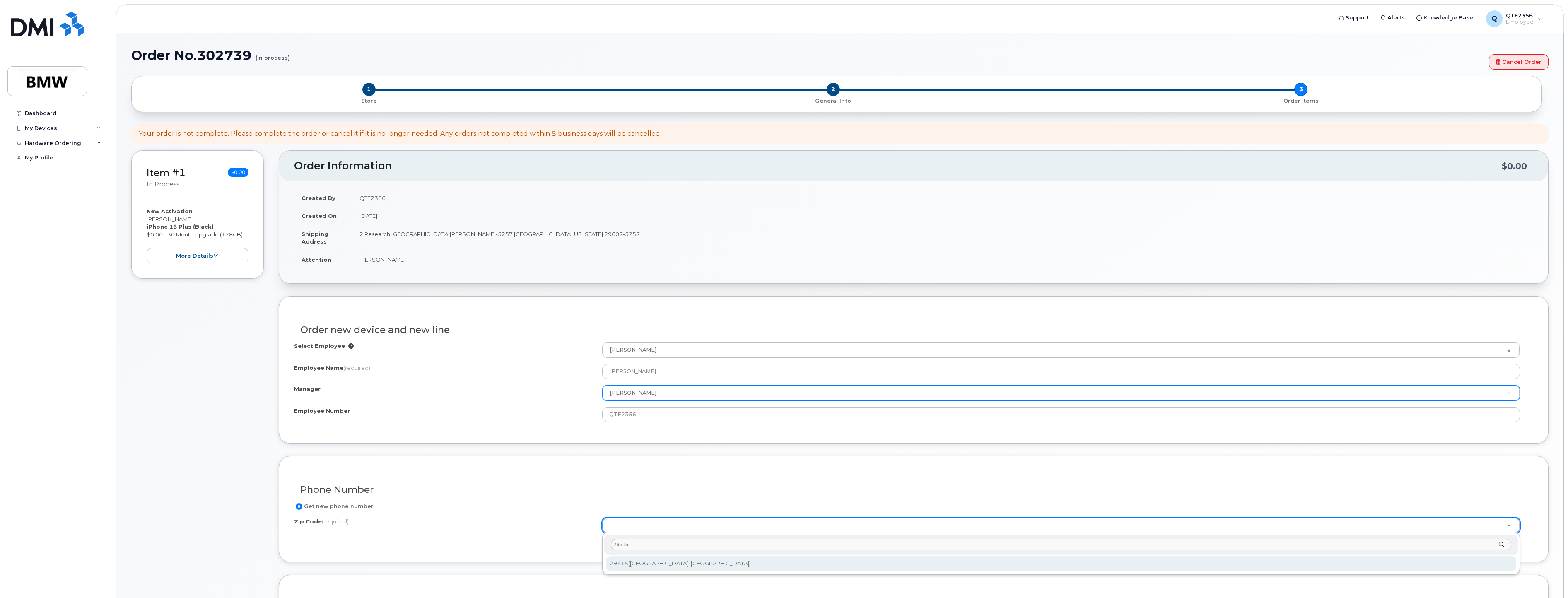
type input "29615"
type input "29615 ([GEOGRAPHIC_DATA], [GEOGRAPHIC_DATA])"
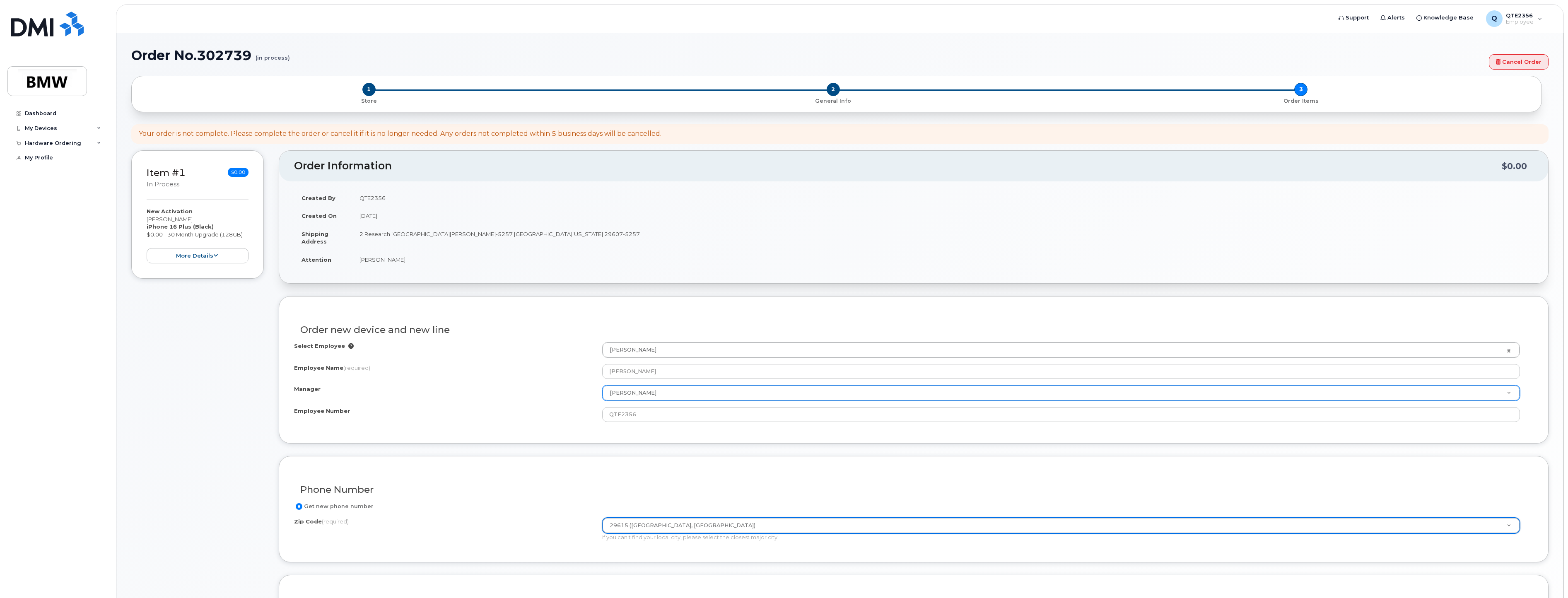
click at [655, 481] on div "Phone Number" at bounding box center [913, 486] width 1239 height 30
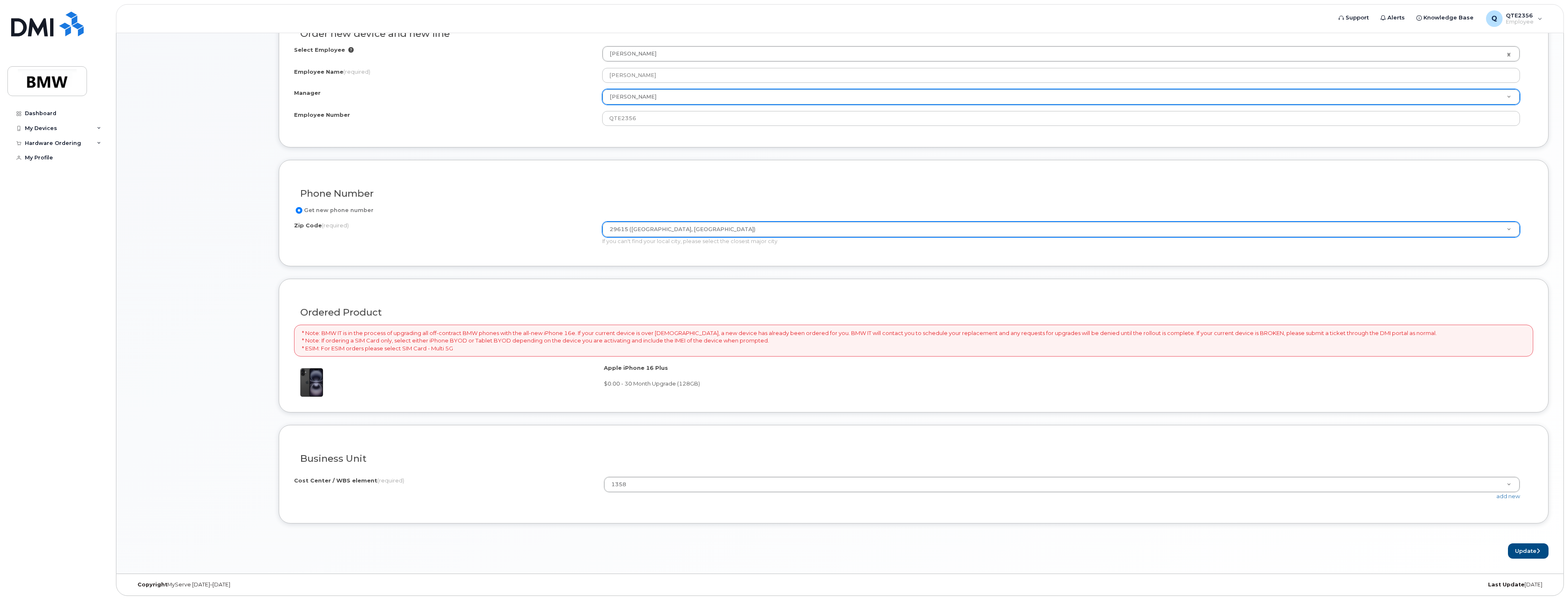
scroll to position [298, 0]
click at [1520, 548] on button "Update" at bounding box center [1528, 549] width 41 height 15
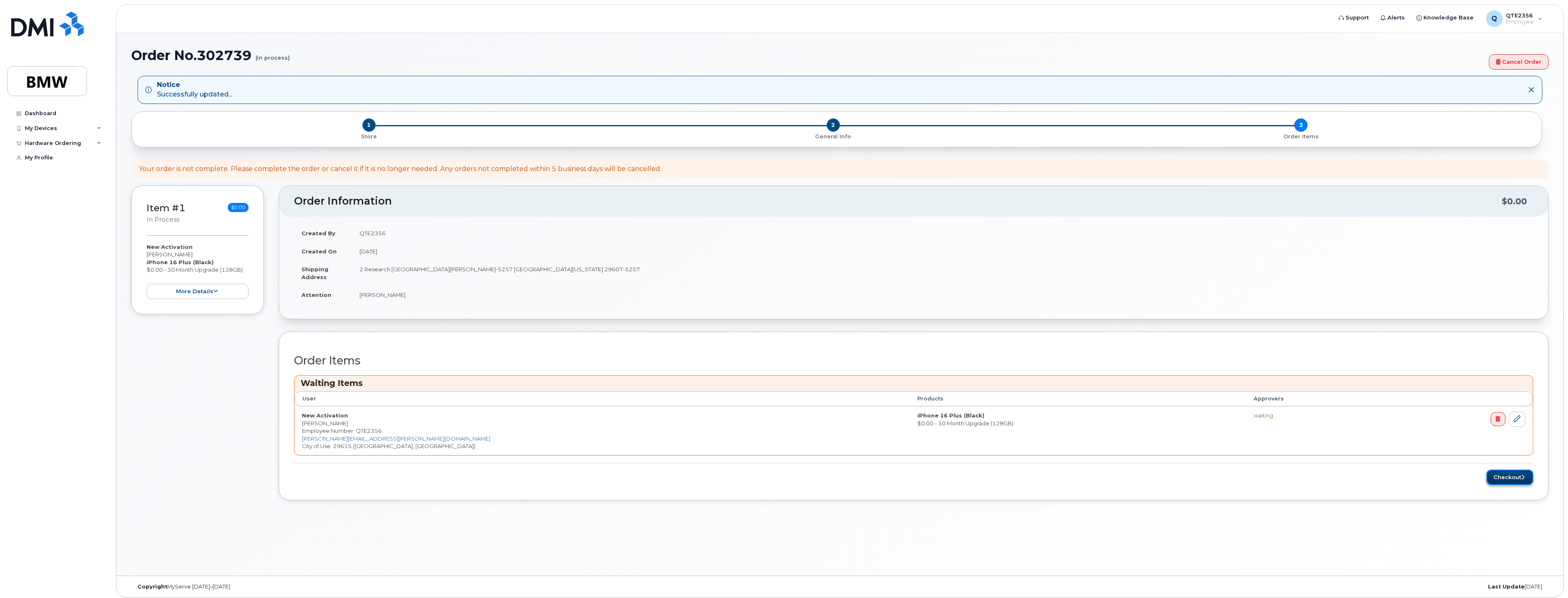
click at [1503, 476] on button "Checkout" at bounding box center [1509, 477] width 47 height 15
